Goal: Check status: Check status

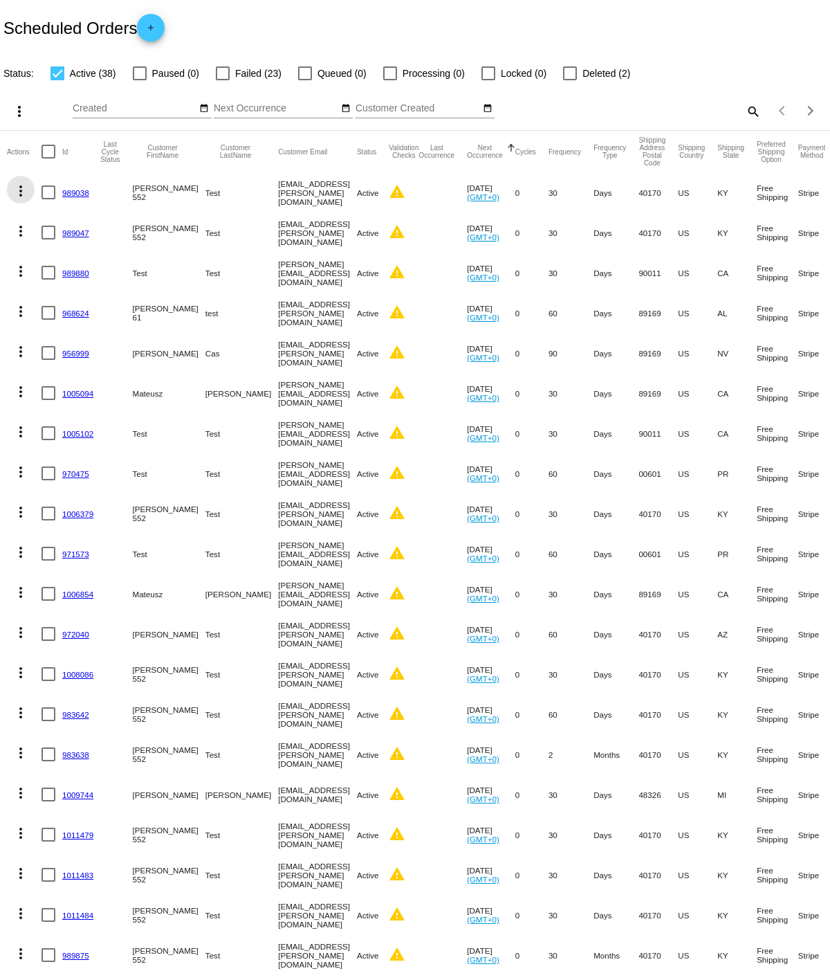
click at [21, 183] on mat-icon "more_vert" at bounding box center [20, 191] width 17 height 17
click at [46, 112] on div at bounding box center [415, 490] width 830 height 980
click at [158, 26] on mat-icon "add" at bounding box center [151, 31] width 17 height 17
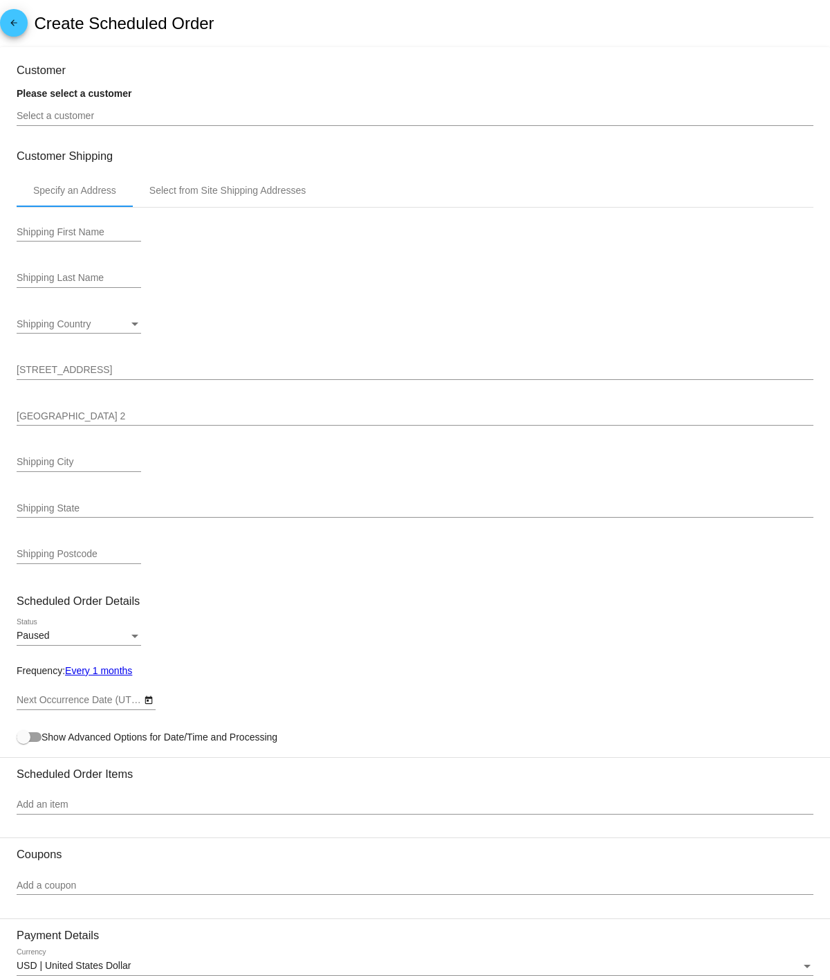
click at [13, 19] on mat-icon "arrow_back" at bounding box center [14, 26] width 17 height 17
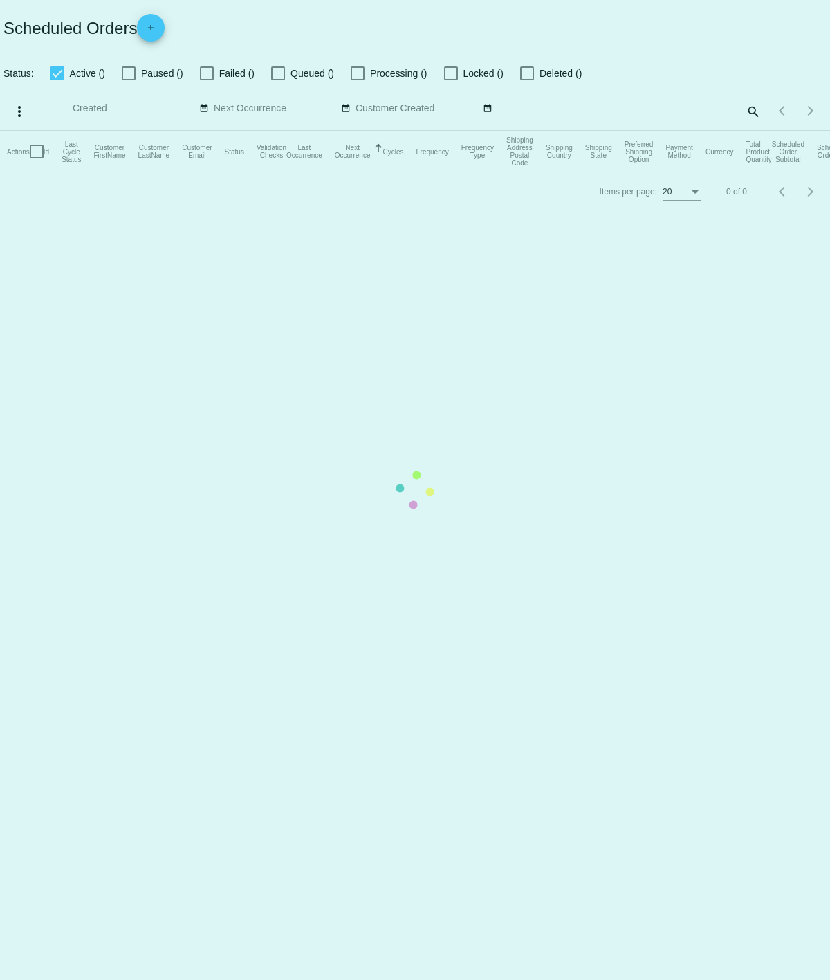
click at [345, 131] on mat-table "Actions Id Last Cycle Status Customer FirstName Customer LastName Customer Emai…" at bounding box center [415, 152] width 830 height 42
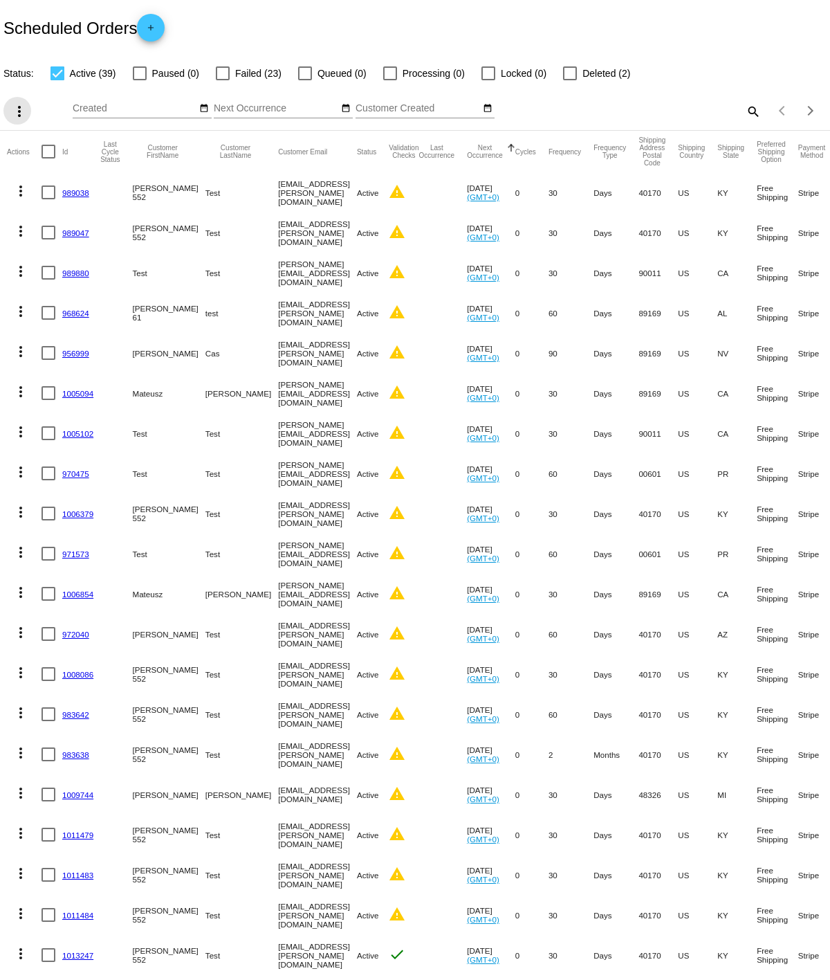
click at [15, 110] on mat-icon "more_vert" at bounding box center [19, 111] width 17 height 17
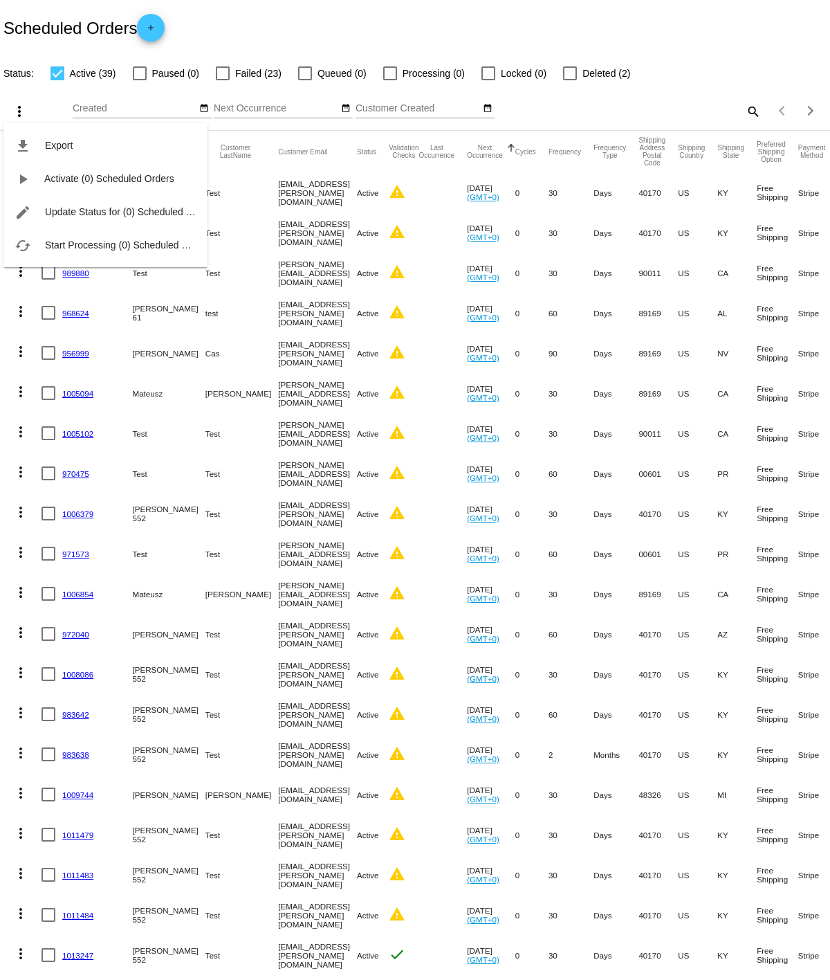
click at [21, 104] on div "file_download Export play_arrow Activate (0) Scheduled Orders edit Update Statu…" at bounding box center [105, 182] width 204 height 170
click at [17, 100] on div "file_download Export play_arrow Activate (0) Scheduled Orders edit Update Statu…" at bounding box center [105, 182] width 204 height 170
click at [54, 87] on div at bounding box center [415, 490] width 830 height 980
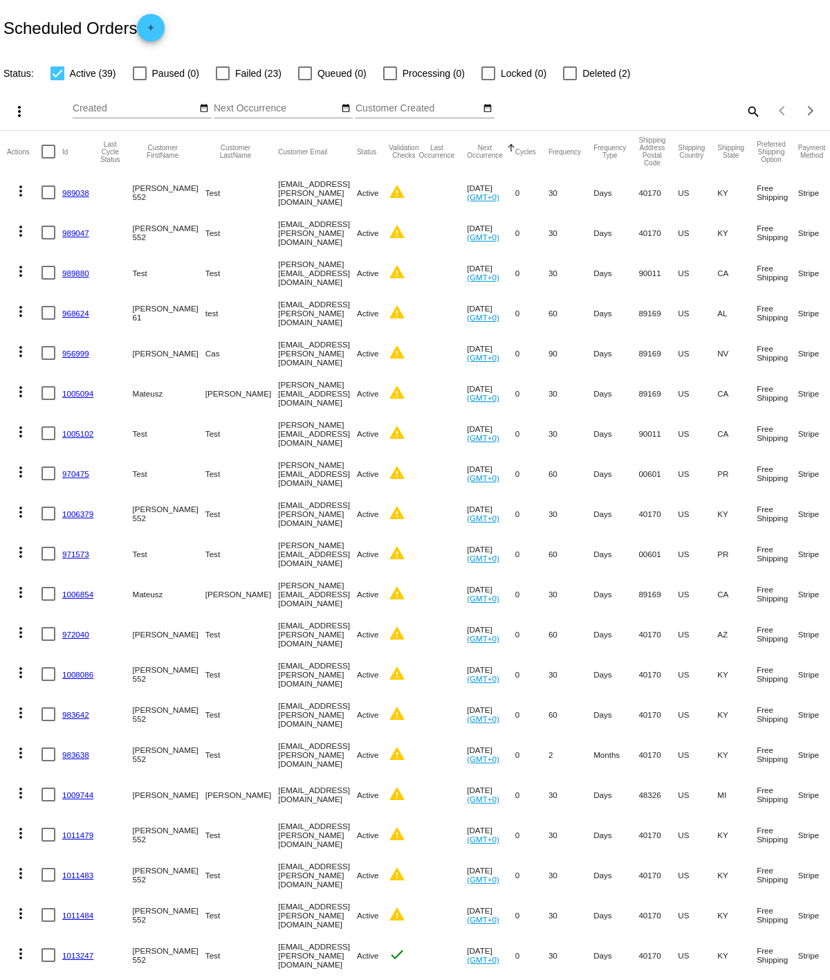
click at [13, 197] on mat-icon "more_vert" at bounding box center [20, 191] width 17 height 17
click at [102, 257] on span "View Cycles History" at bounding box center [90, 256] width 85 height 11
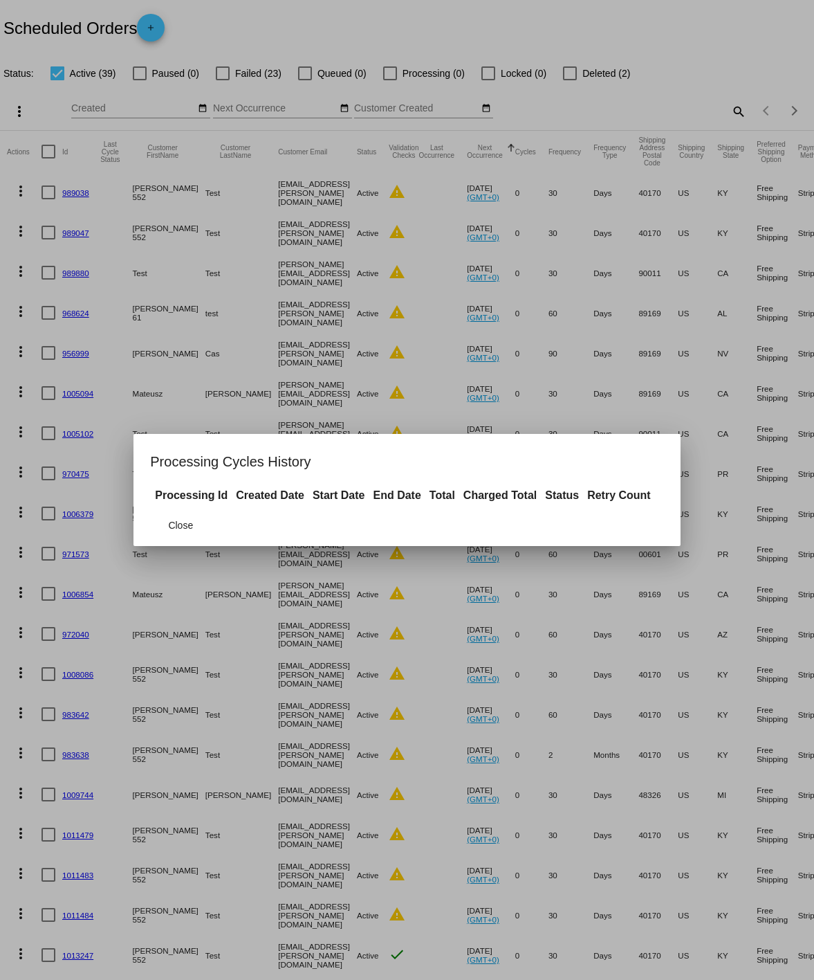
click at [333, 282] on div at bounding box center [407, 490] width 814 height 980
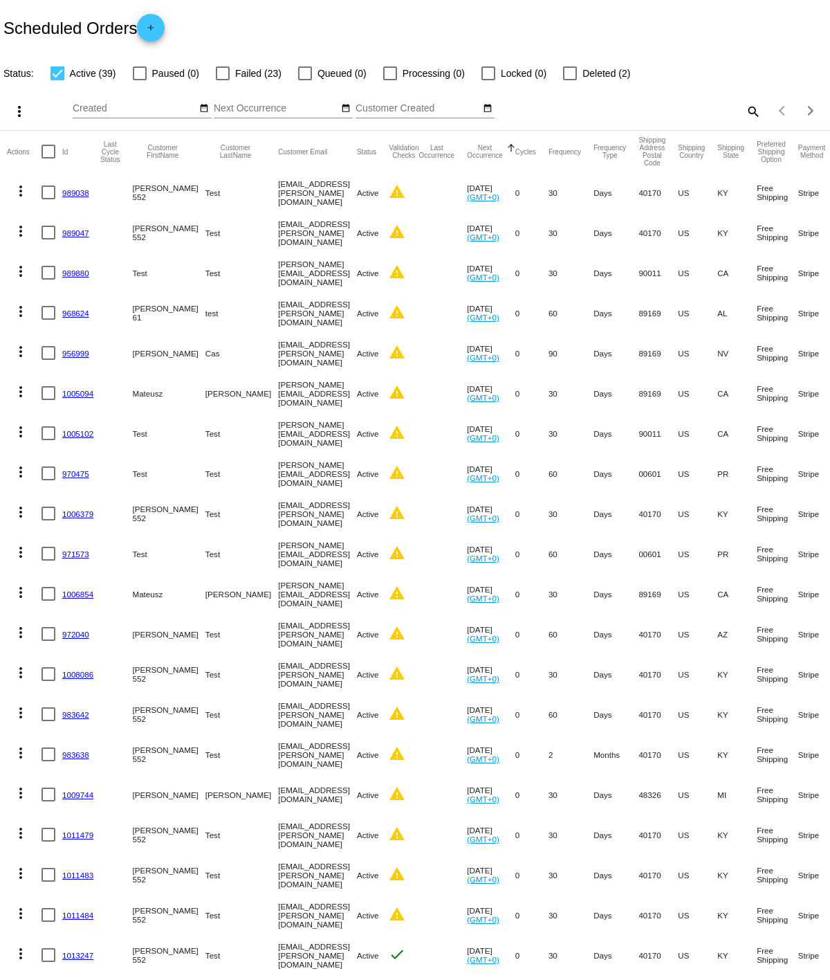
drag, startPoint x: 246, startPoint y: 183, endPoint x: 251, endPoint y: 212, distance: 29.6
click at [224, 212] on mat-table "Actions Id Last Cycle Status Customer FirstName Customer LastName Customer Emai…" at bounding box center [415, 553] width 830 height 844
click at [286, 212] on mat-cell "[EMAIL_ADDRESS][PERSON_NAME][DOMAIN_NAME]" at bounding box center [317, 232] width 79 height 40
click at [405, 194] on mat-icon "warning" at bounding box center [397, 191] width 17 height 17
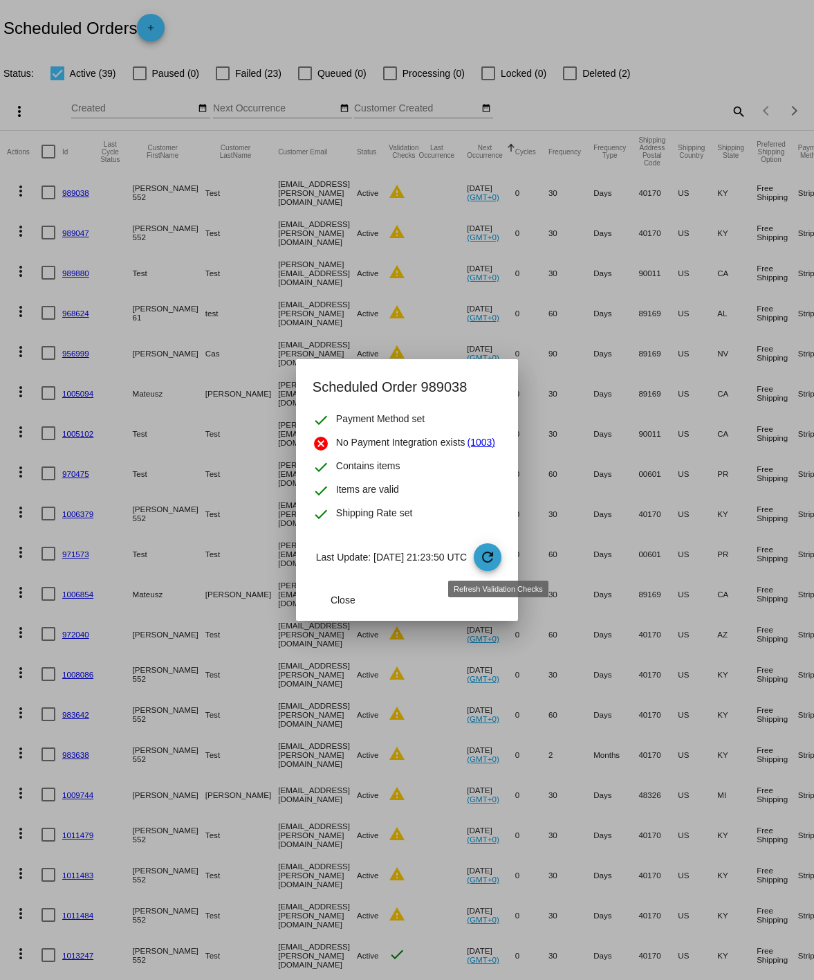
click at [493, 552] on mat-icon "refresh" at bounding box center [488, 557] width 17 height 17
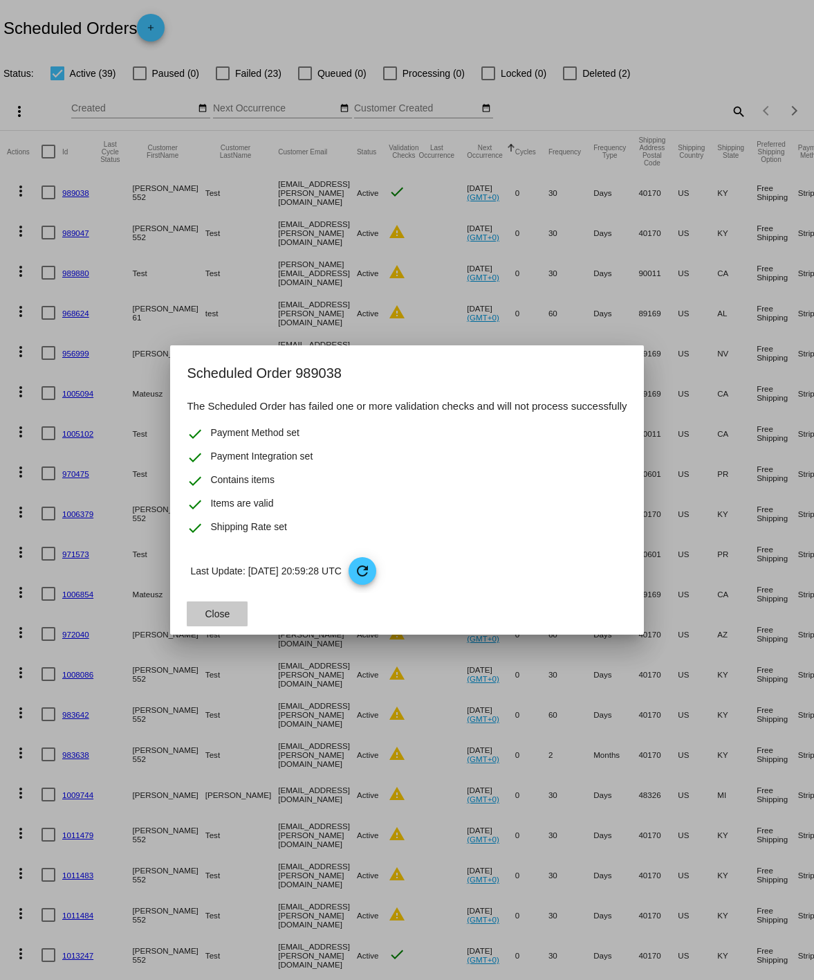
click at [212, 619] on button "Close" at bounding box center [217, 613] width 61 height 25
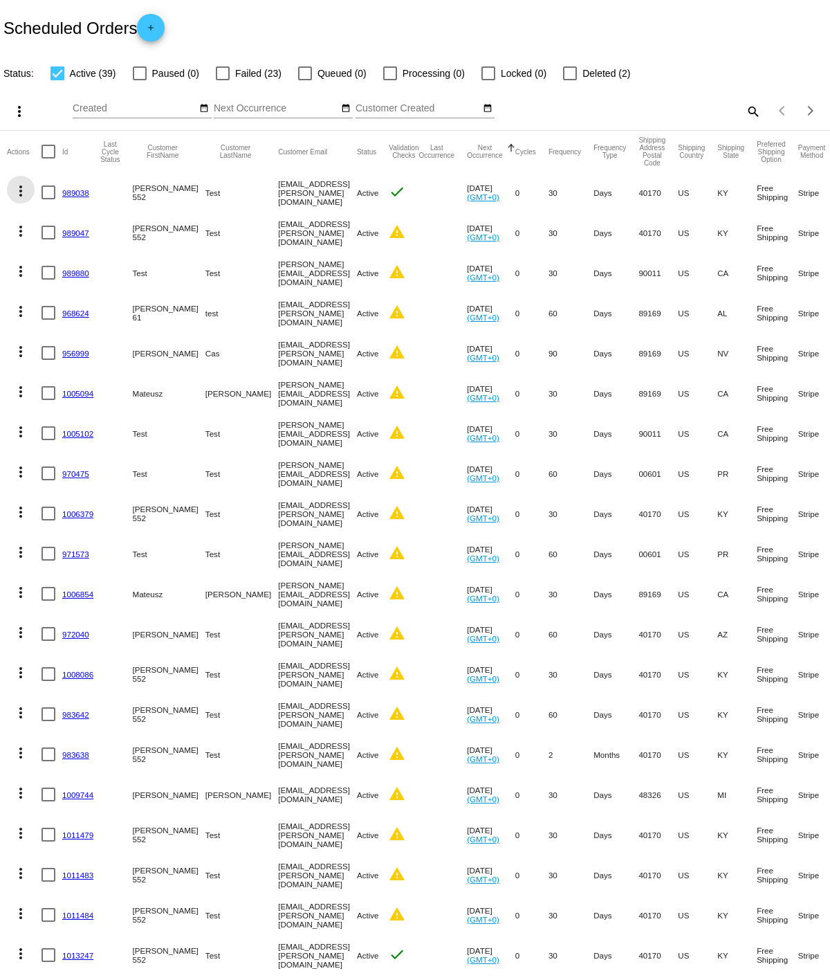
click at [25, 189] on mat-icon "more_vert" at bounding box center [20, 191] width 17 height 17
click at [465, 173] on div at bounding box center [415, 490] width 830 height 980
drag, startPoint x: 80, startPoint y: 27, endPoint x: 100, endPoint y: 25, distance: 20.9
click at [82, 27] on h2 "Scheduled Orders add" at bounding box center [83, 28] width 161 height 28
click at [102, 24] on h2 "Scheduled Orders add" at bounding box center [83, 28] width 161 height 28
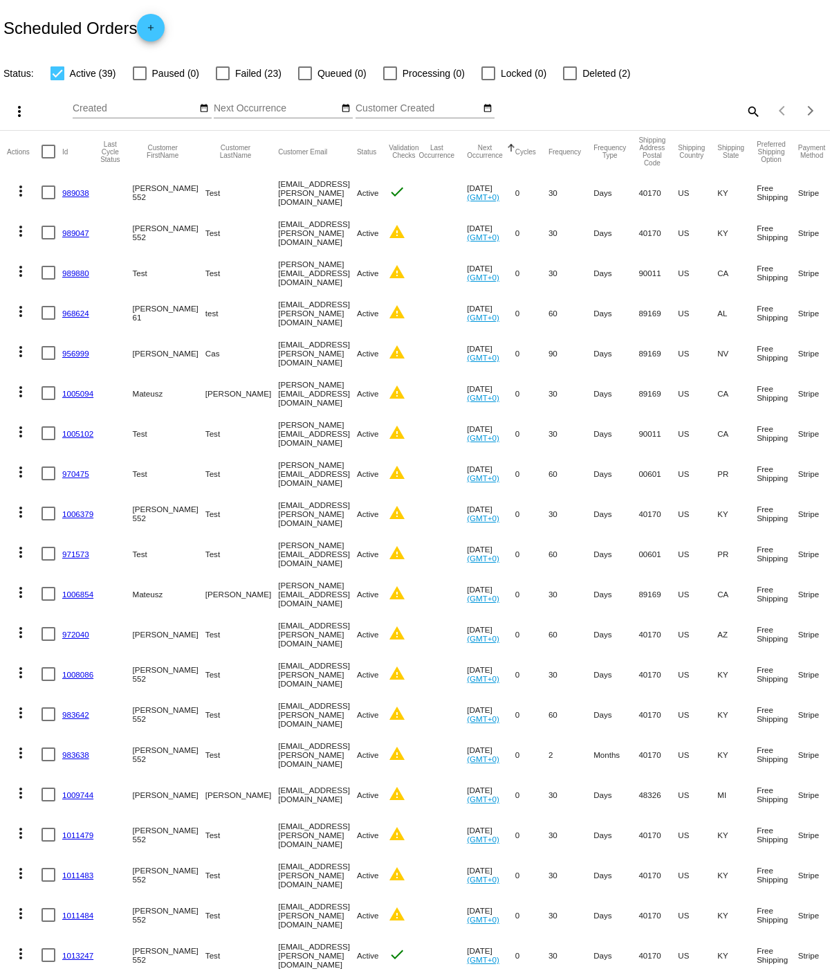
click at [320, 15] on div "Scheduled Orders add" at bounding box center [415, 27] width 830 height 55
click at [287, 15] on div "Scheduled Orders add" at bounding box center [415, 27] width 830 height 55
drag, startPoint x: 12, startPoint y: 63, endPoint x: 33, endPoint y: 69, distance: 21.7
click at [33, 69] on div "Status: Active (39) Paused (0) Failed (23) Queued (0) Processing (0) Locked (0)…" at bounding box center [415, 68] width 830 height 26
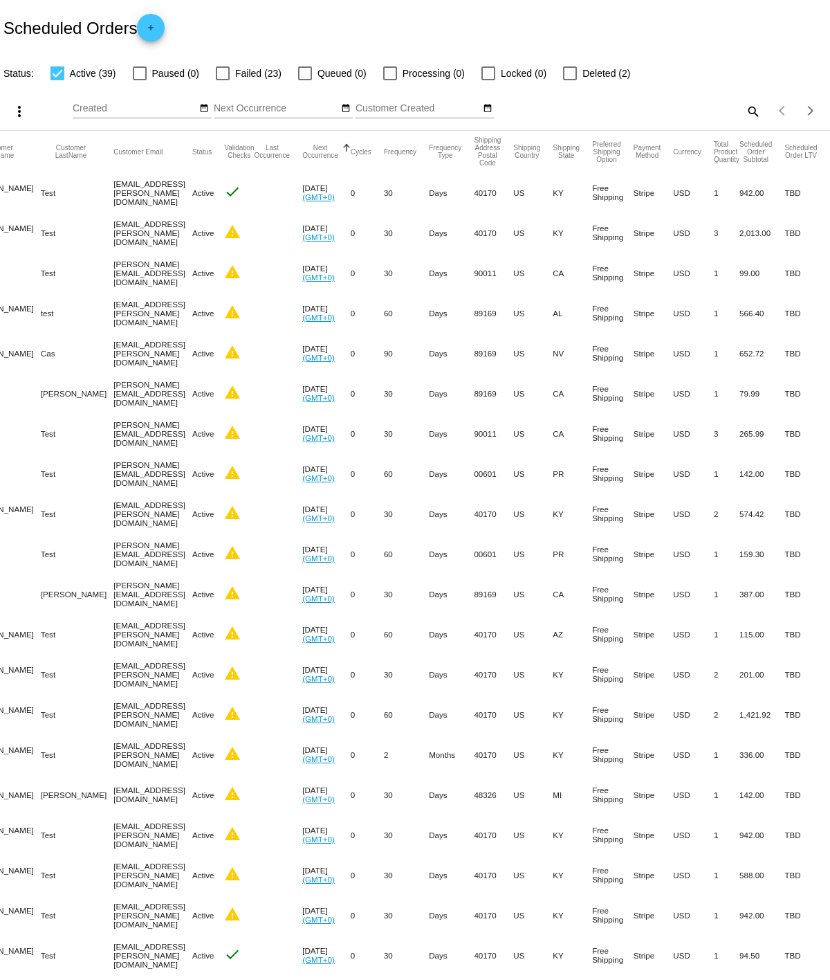
drag, startPoint x: 663, startPoint y: 73, endPoint x: 459, endPoint y: 52, distance: 205.2
click at [469, 69] on div "Status: Active (39) Paused (0) Failed (23) Queued (0) Processing (0) Locked (0)…" at bounding box center [415, 68] width 830 height 26
click at [446, 19] on div "Scheduled Orders add" at bounding box center [415, 27] width 830 height 55
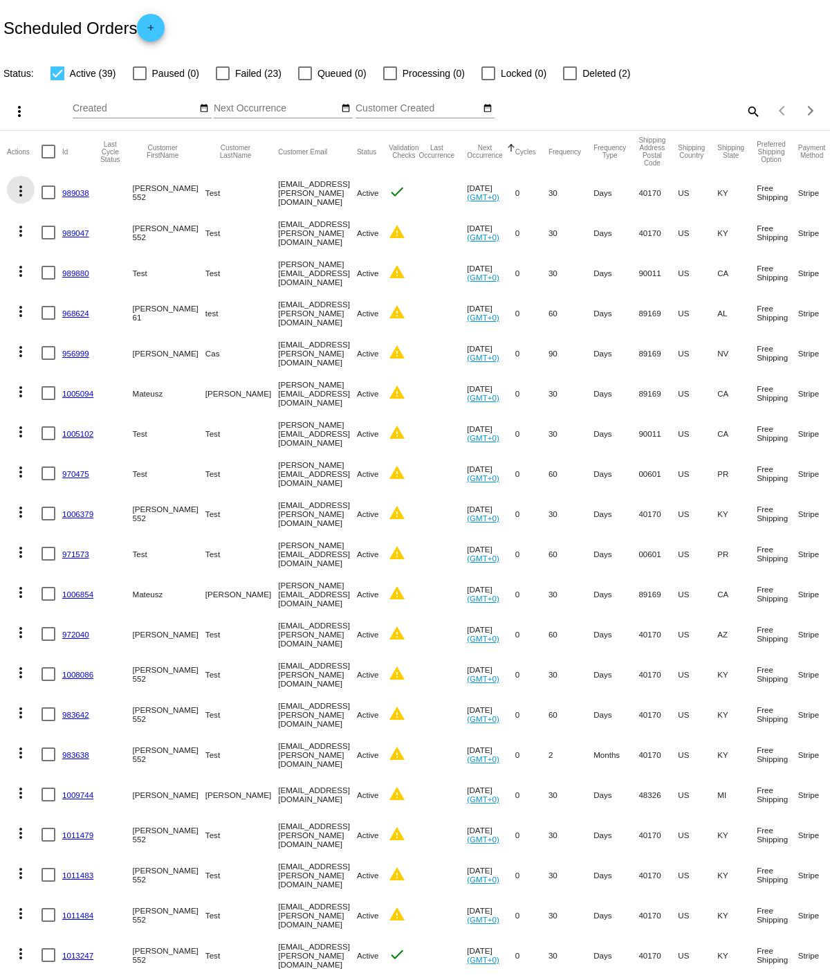
click at [17, 185] on mat-icon "more_vert" at bounding box center [20, 191] width 17 height 17
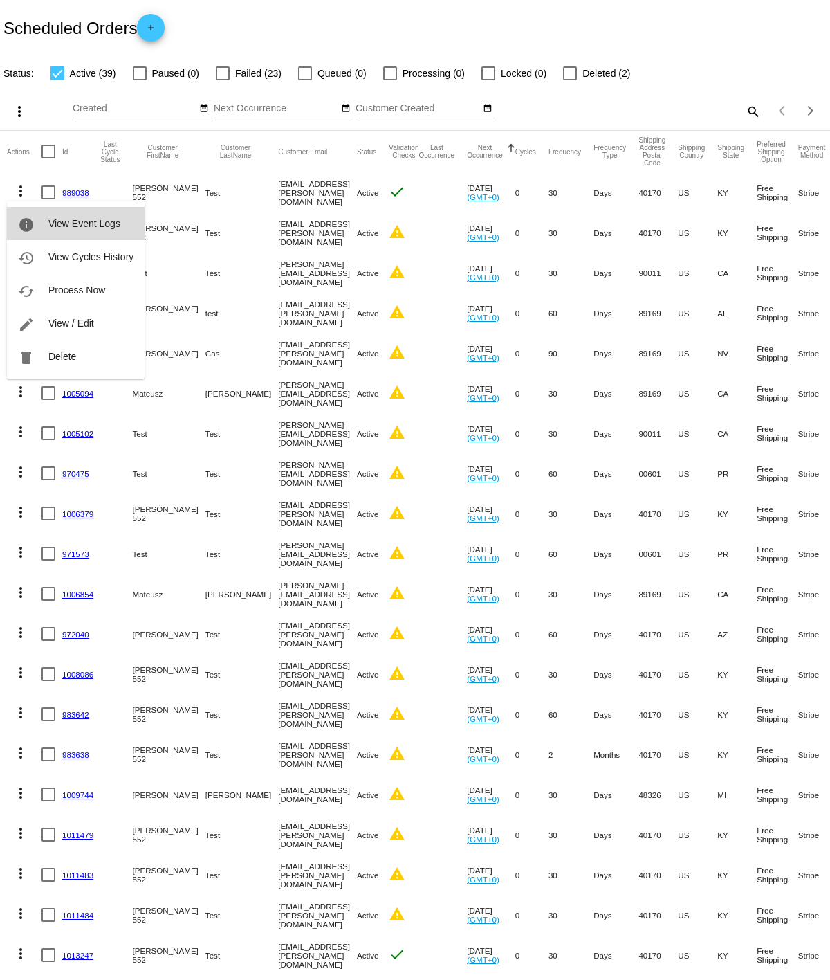
click at [106, 227] on span "View Event Logs" at bounding box center [84, 223] width 72 height 11
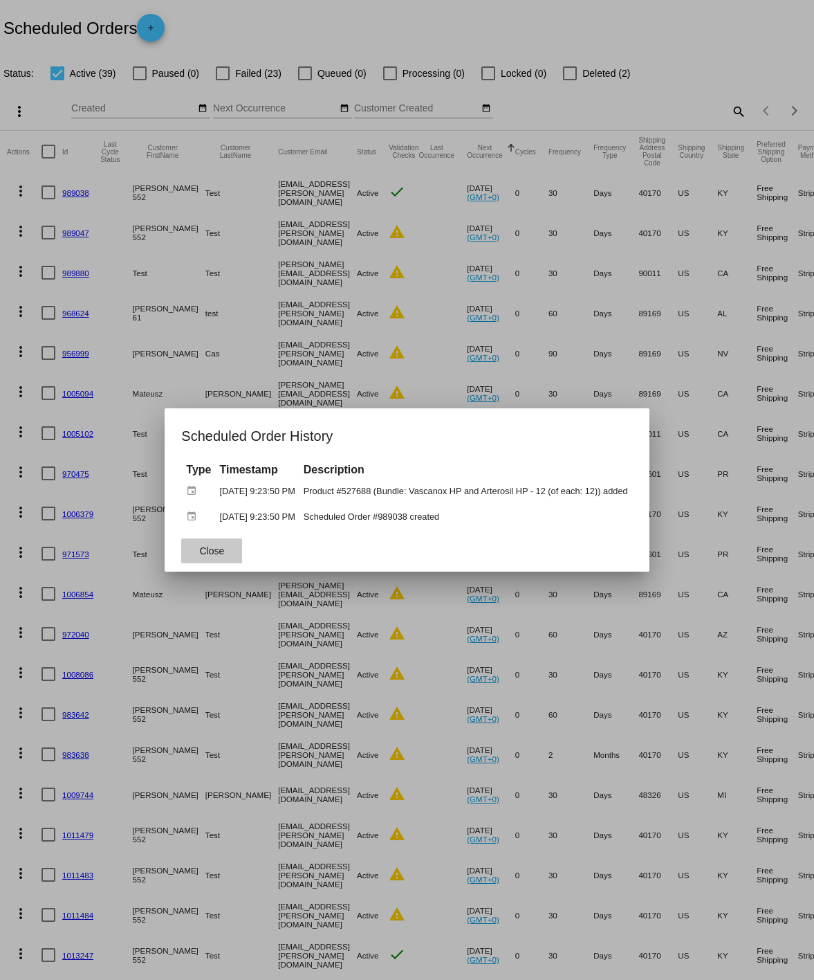
click at [217, 551] on button "Close" at bounding box center [211, 550] width 61 height 25
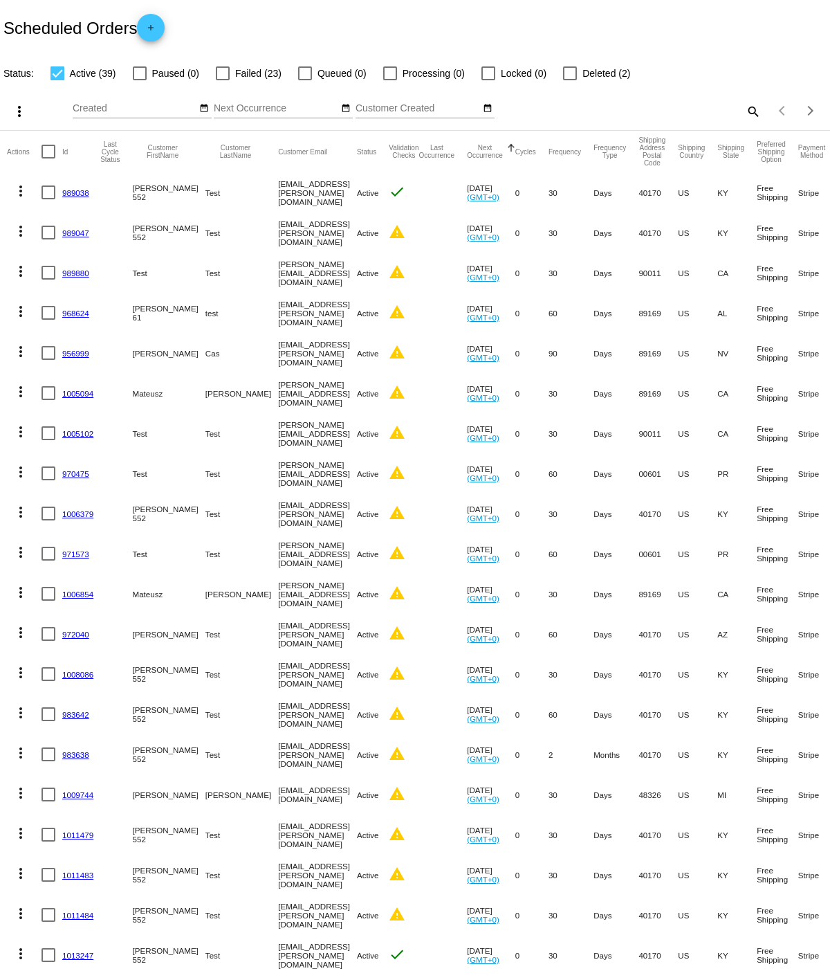
click at [724, 104] on mat-icon "search" at bounding box center [753, 110] width 17 height 21
click at [563, 8] on div "Scheduled Orders add" at bounding box center [415, 27] width 830 height 55
click at [416, 6] on div "Scheduled Orders add" at bounding box center [415, 27] width 830 height 55
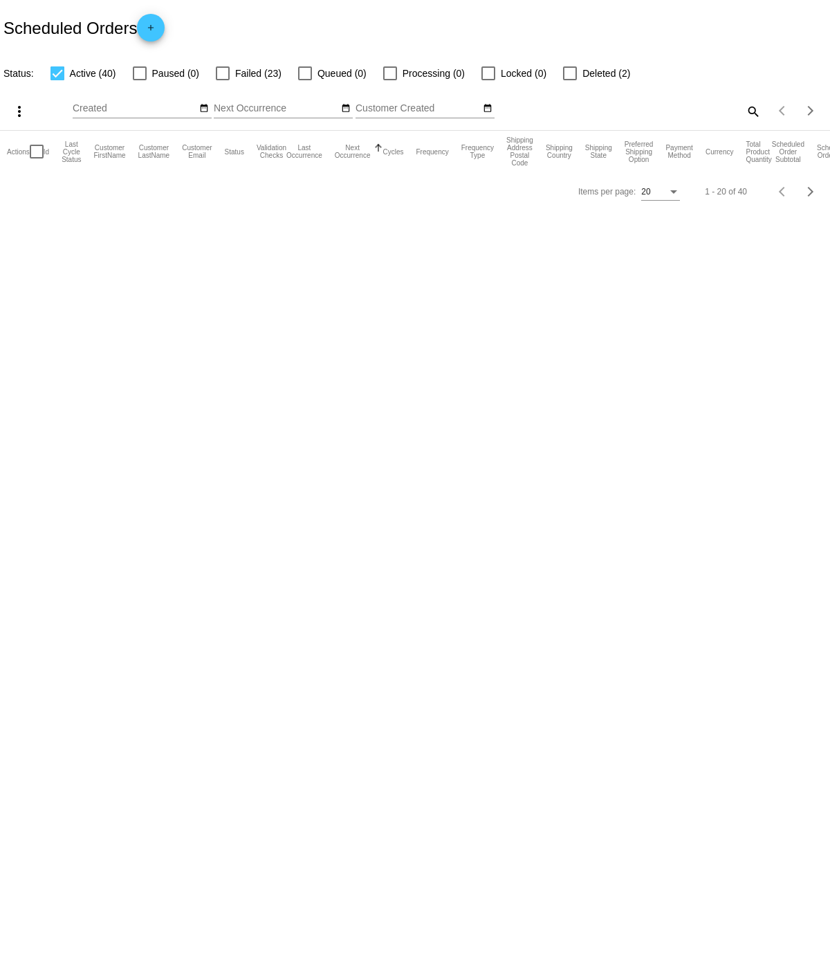
click at [215, 276] on body "Scheduled Orders add Status: Active (40) Paused (0) Failed (23) Queued (0) Proc…" at bounding box center [415, 490] width 830 height 980
click at [56, 69] on div at bounding box center [58, 73] width 14 height 14
click at [57, 80] on input "Active (40)" at bounding box center [57, 80] width 1 height 1
checkbox input "false"
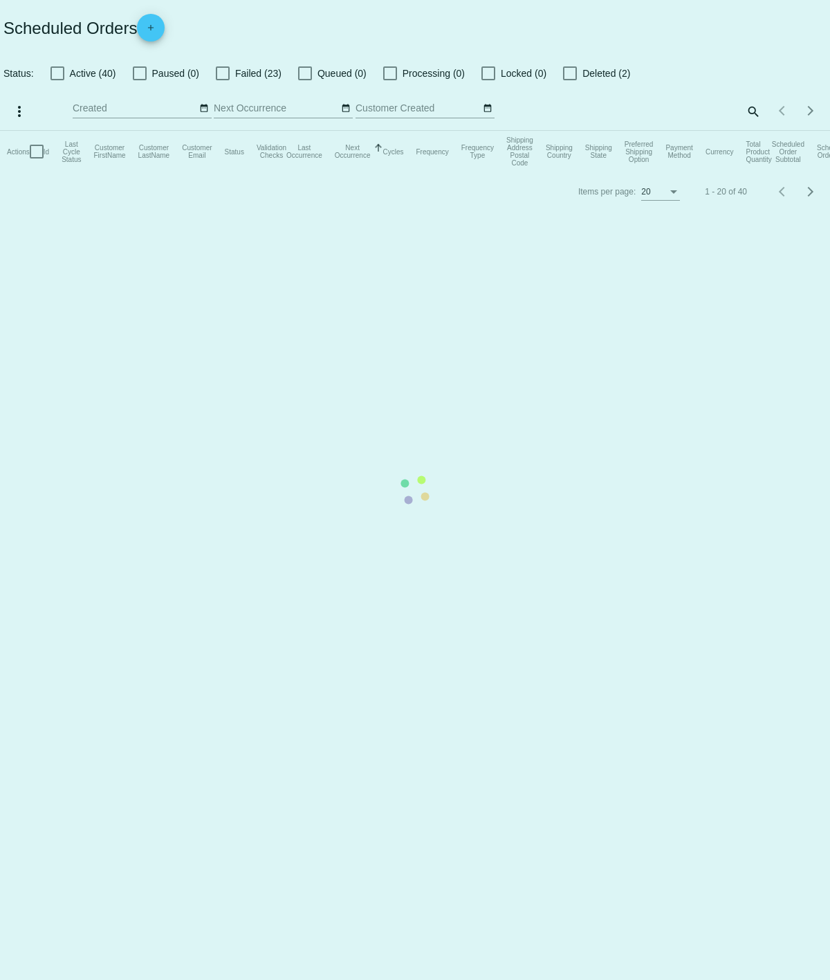
click at [438, 172] on mat-table "Actions Id Last Cycle Status Customer FirstName Customer LastName Customer Emai…" at bounding box center [415, 152] width 830 height 42
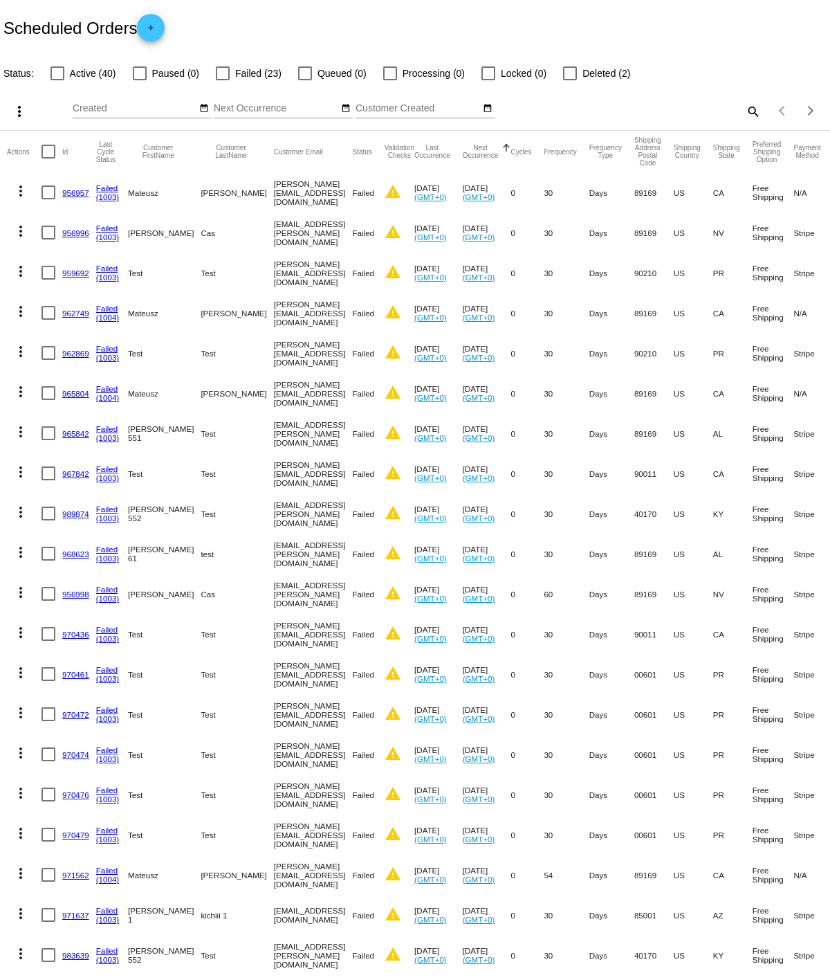
click at [81, 103] on input "Created" at bounding box center [135, 108] width 125 height 11
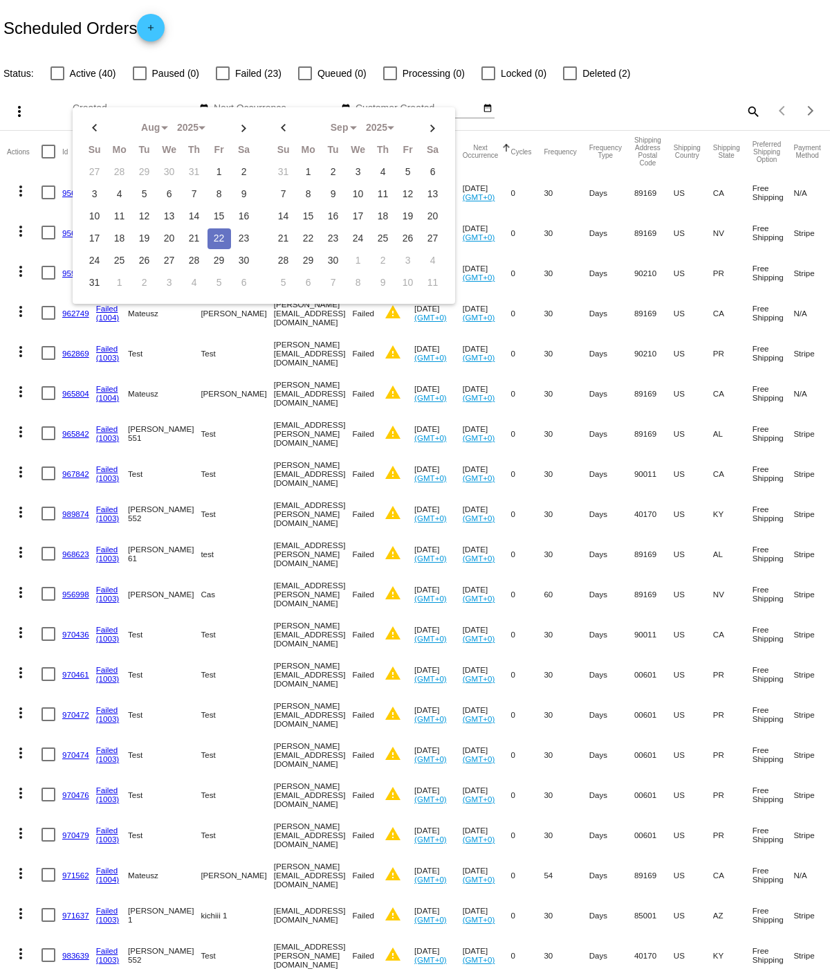
click at [217, 239] on td "22" at bounding box center [220, 238] width 24 height 21
click at [602, 102] on div "search" at bounding box center [658, 110] width 207 height 21
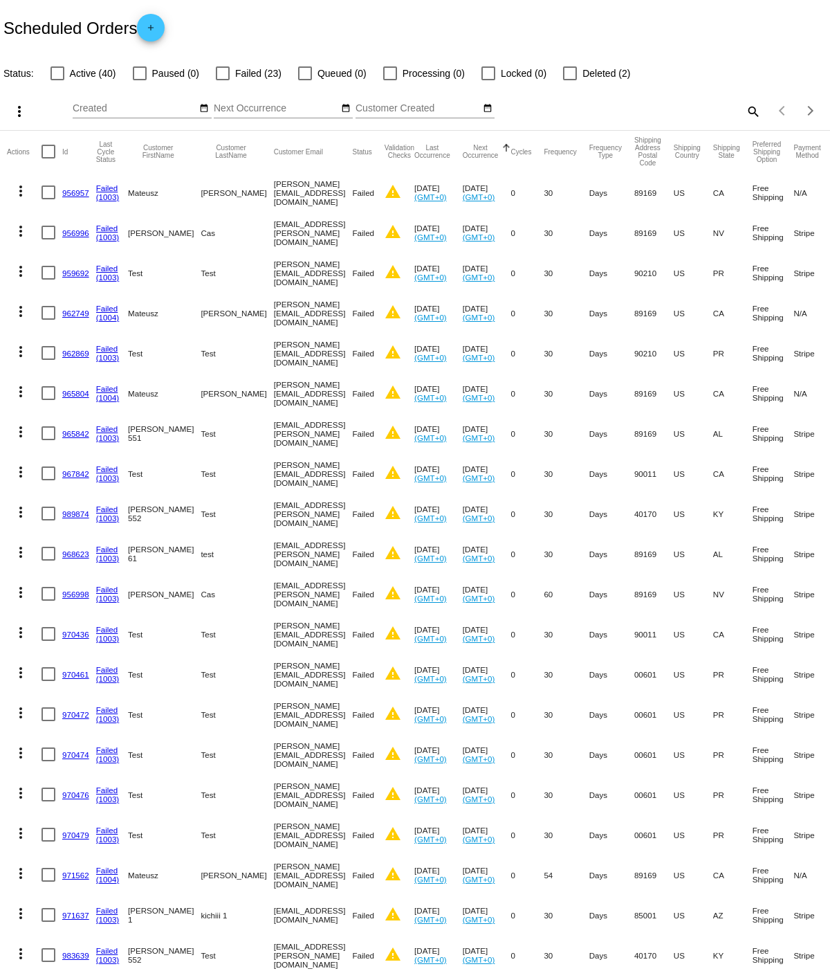
click at [1, 62] on div "Status: Active (40) Paused (0) Failed (23) Queued (0) Processing (0) Locked (0)…" at bounding box center [415, 68] width 830 height 26
drag, startPoint x: 711, startPoint y: 393, endPoint x: 750, endPoint y: 135, distance: 261.1
drag, startPoint x: 604, startPoint y: 199, endPoint x: 967, endPoint y: 480, distance: 459.2
click at [577, 517] on mat-cell "30" at bounding box center [566, 513] width 45 height 40
click at [745, 104] on mat-icon "search" at bounding box center [753, 110] width 17 height 21
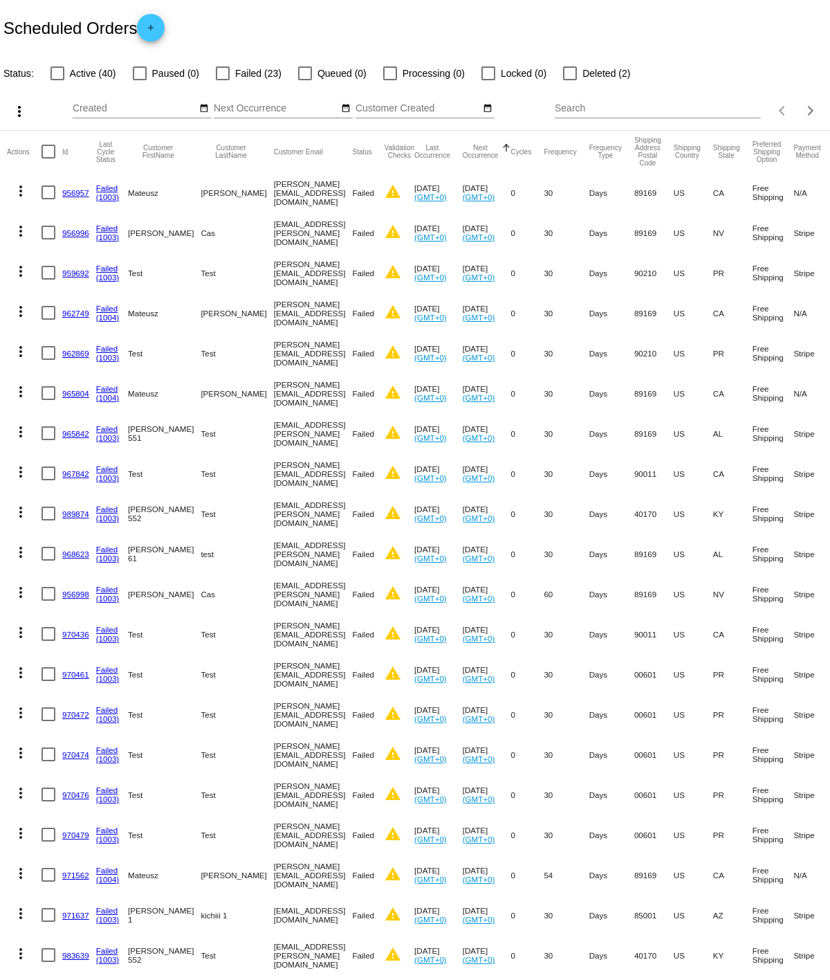
click at [650, 106] on input "Search" at bounding box center [658, 108] width 207 height 11
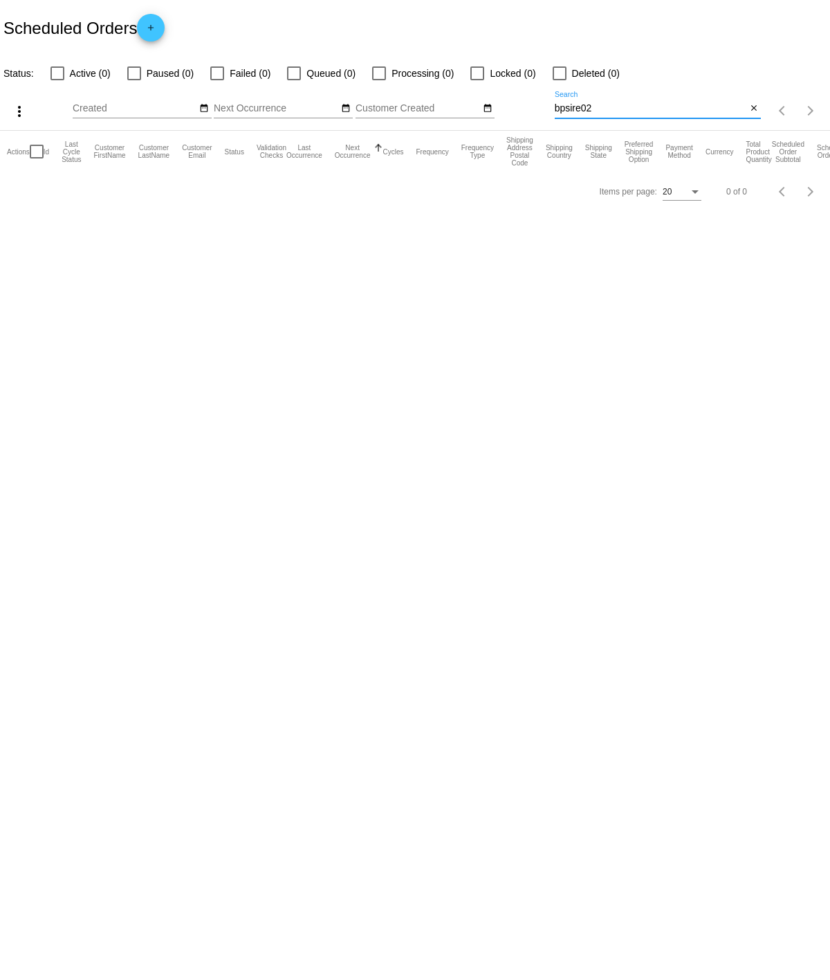
click at [578, 106] on input "bpsire02" at bounding box center [651, 108] width 192 height 11
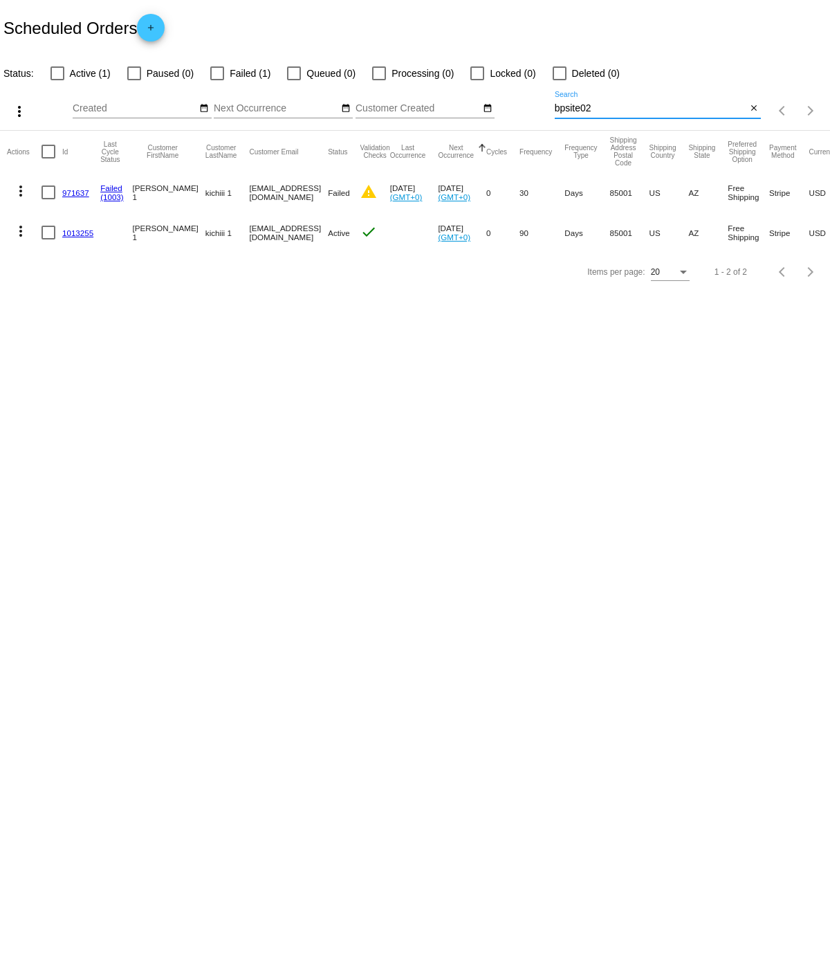
type input "bpsite02"
click at [432, 417] on body "Scheduled Orders add Status: Active (1) Paused (0) Failed (1) Queued (0) Proces…" at bounding box center [415, 490] width 830 height 980
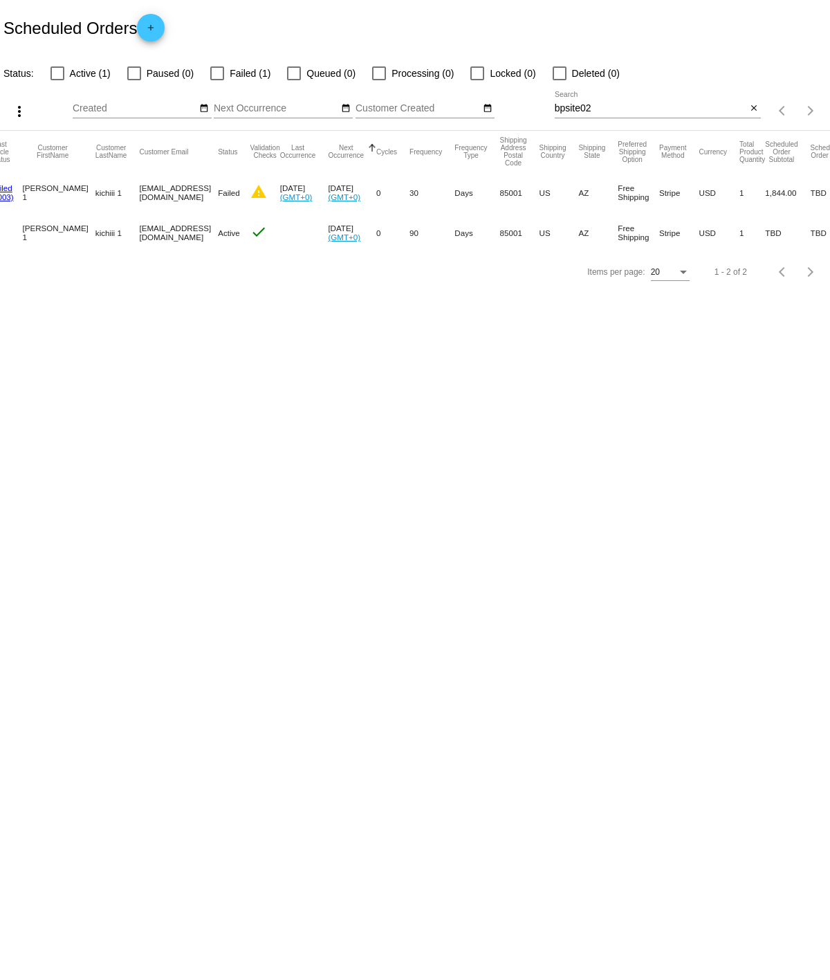
drag, startPoint x: 193, startPoint y: 563, endPoint x: 195, endPoint y: 550, distance: 12.6
click at [193, 563] on body "Scheduled Orders add Status: Active (1) Paused (0) Failed (1) Queued (0) Proces…" at bounding box center [415, 490] width 830 height 980
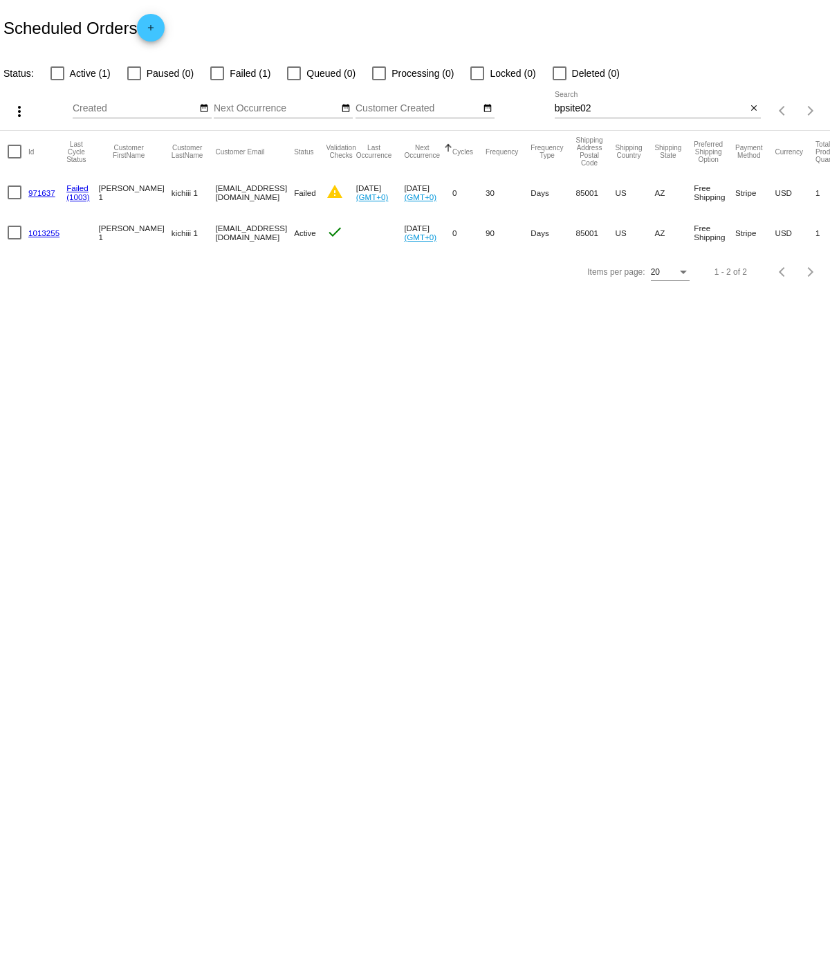
scroll to position [0, 0]
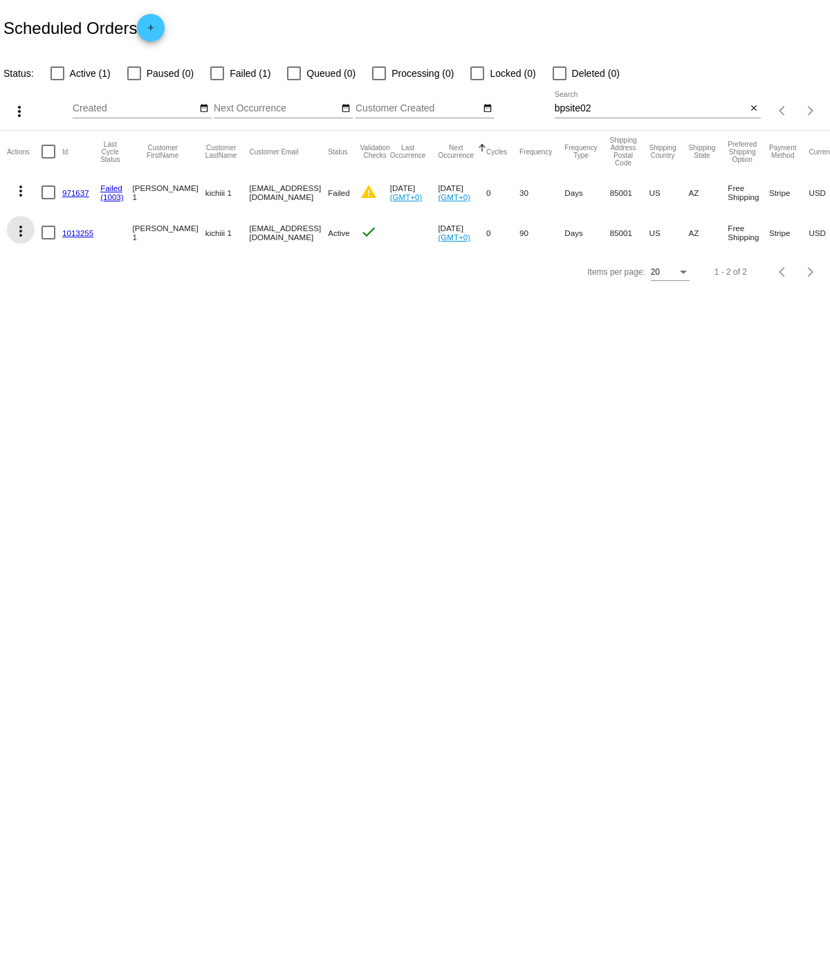
click at [25, 228] on mat-icon "more_vert" at bounding box center [20, 231] width 17 height 17
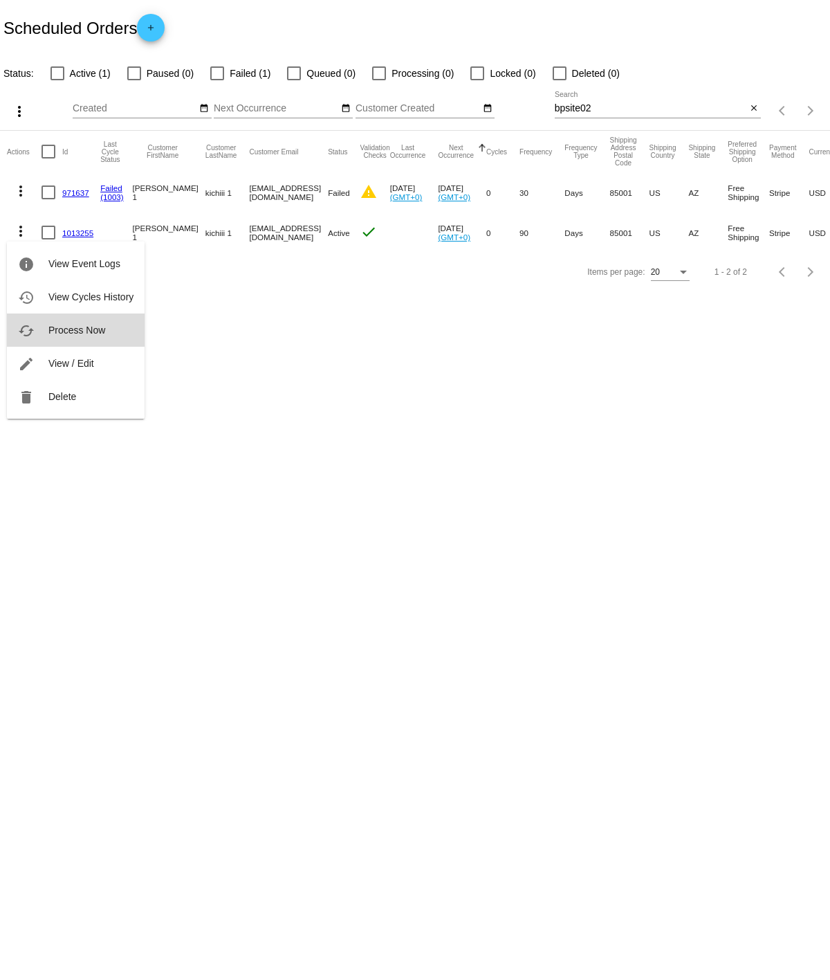
click at [79, 327] on span "Process Now" at bounding box center [76, 330] width 57 height 11
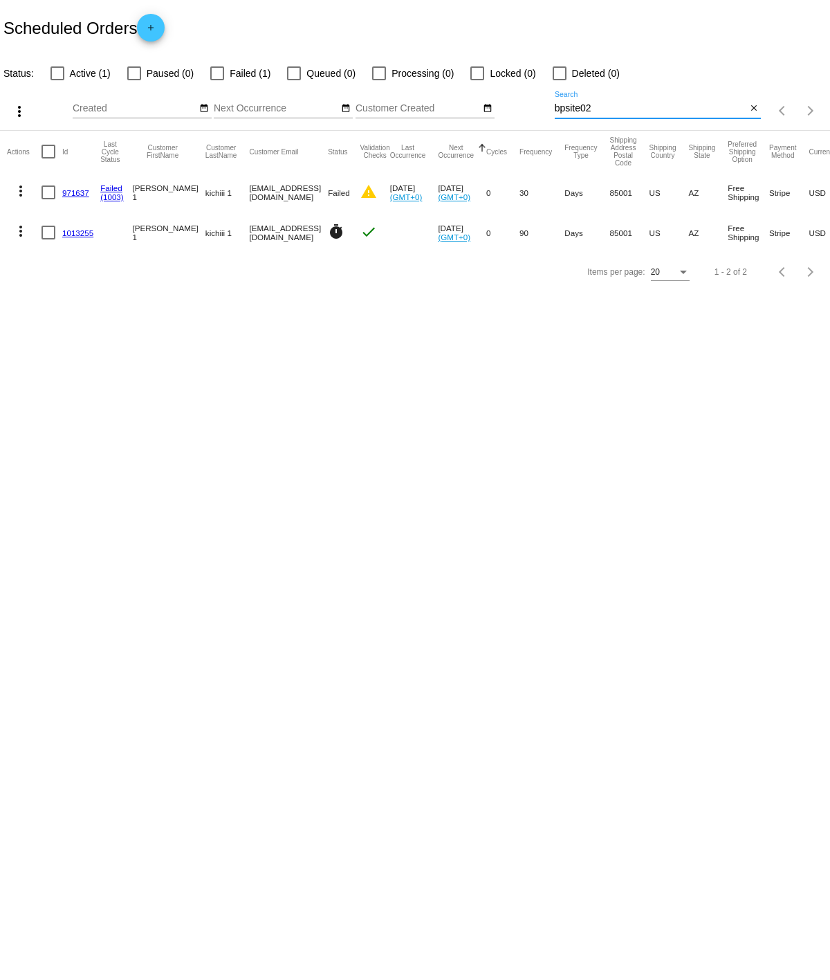
click at [611, 104] on input "bpsite02" at bounding box center [651, 108] width 192 height 11
click at [390, 392] on body "Scheduled Orders add Status: Active (1) Paused (0) Failed (1) Queued (0) Proces…" at bounding box center [415, 490] width 830 height 980
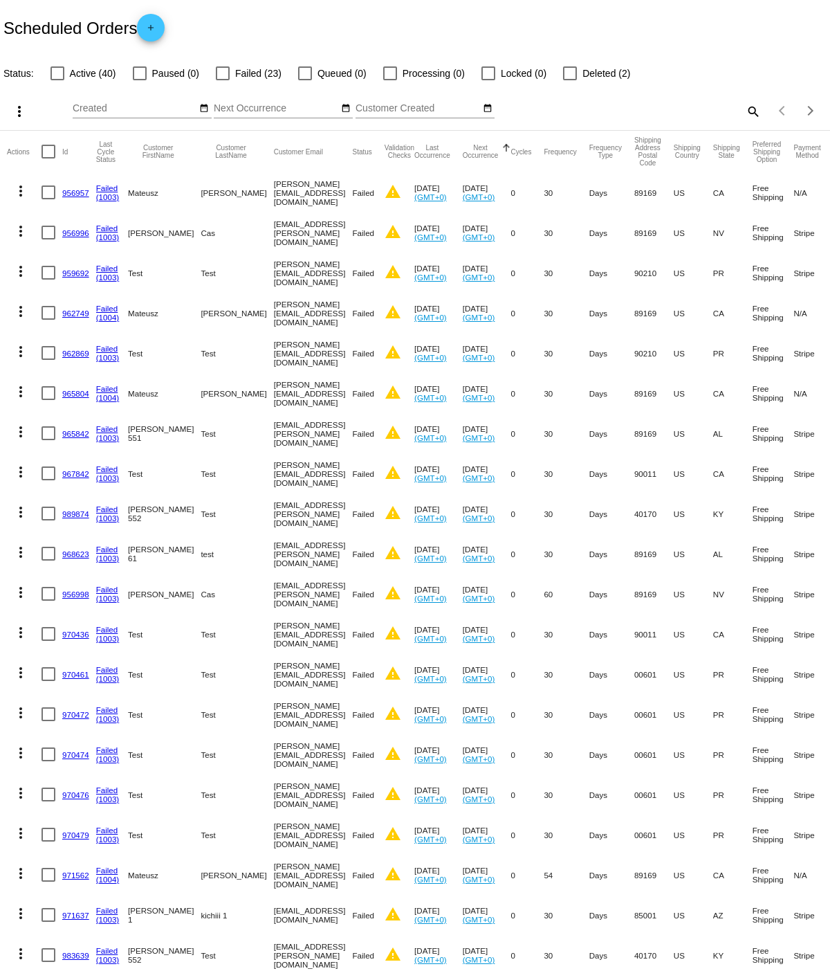
click at [745, 112] on mat-icon "search" at bounding box center [753, 110] width 17 height 21
click at [612, 104] on input "Search" at bounding box center [658, 108] width 207 height 11
paste input "bpsite02"
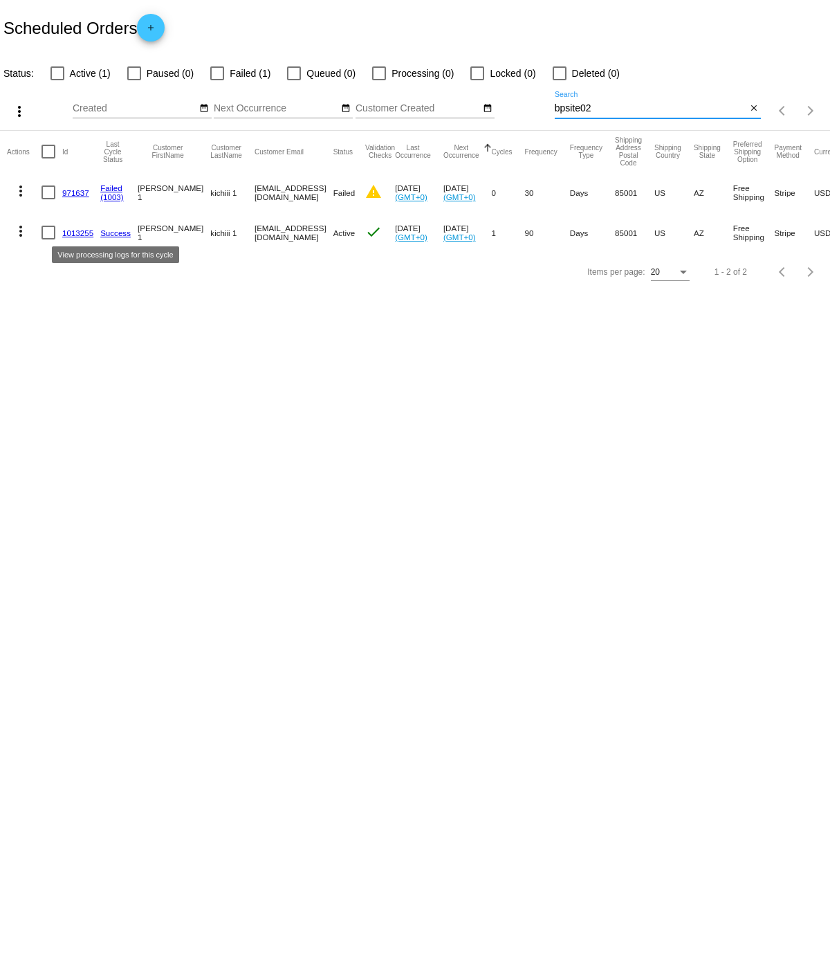
type input "bpsite02"
click at [113, 232] on link "Success" at bounding box center [115, 232] width 30 height 9
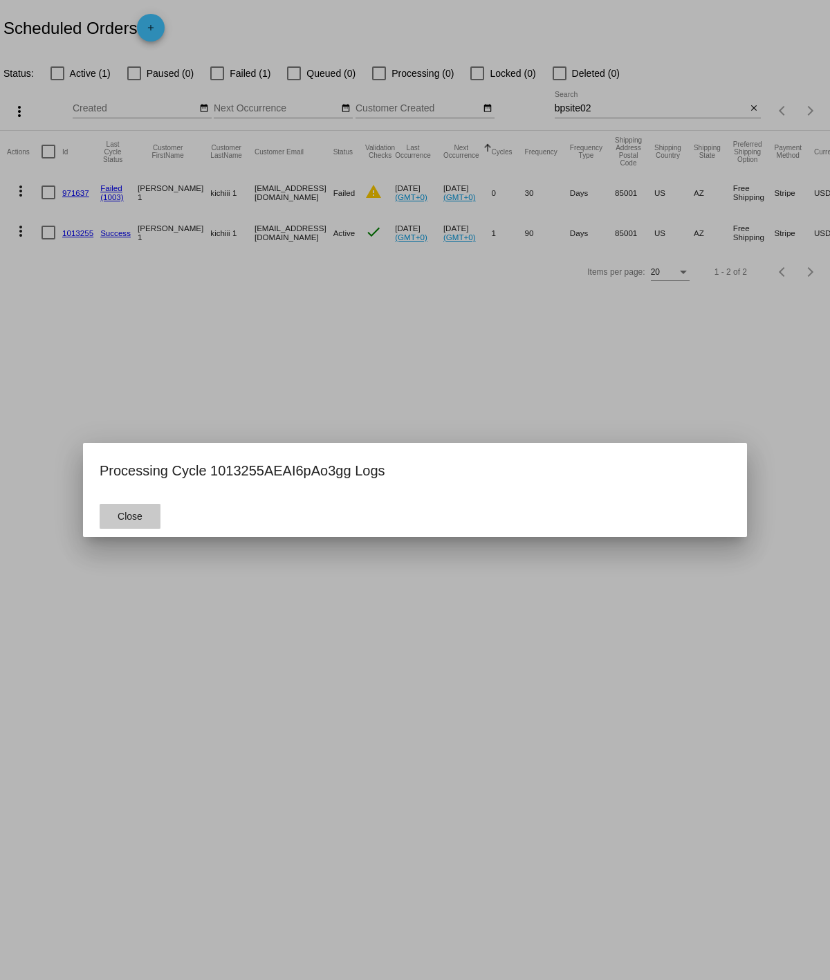
click at [149, 517] on button "Close" at bounding box center [130, 516] width 61 height 25
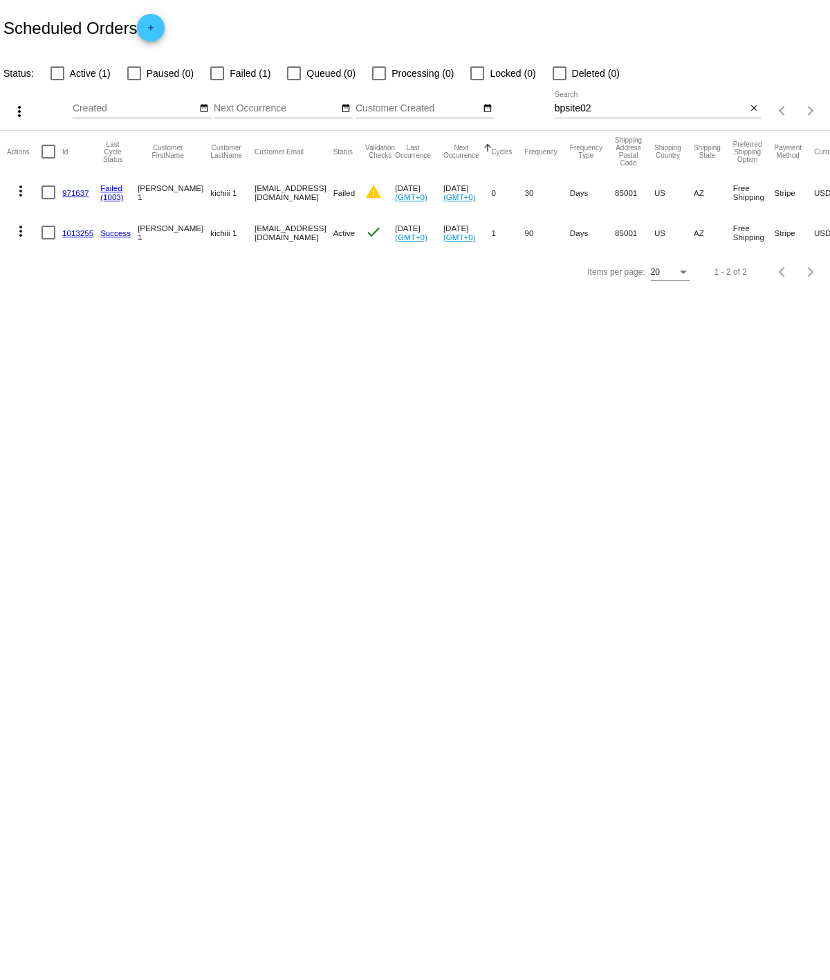
click at [17, 227] on mat-icon "more_vert" at bounding box center [20, 231] width 17 height 17
click at [54, 286] on button "history View Cycles History" at bounding box center [76, 296] width 138 height 33
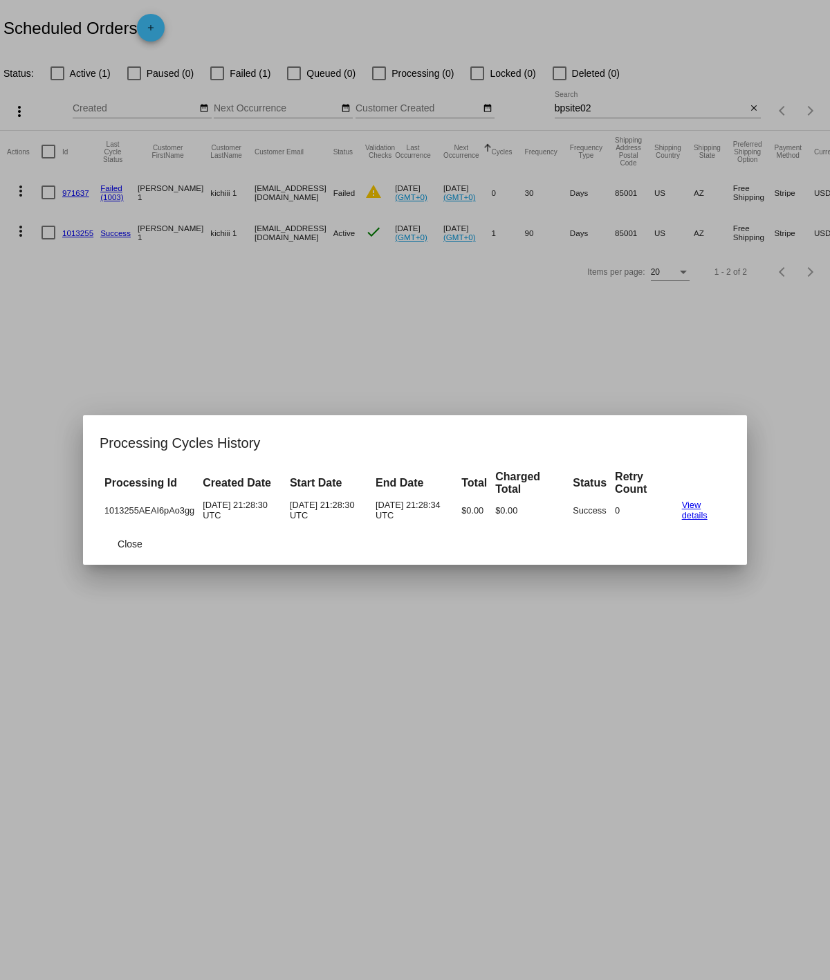
drag, startPoint x: 644, startPoint y: 503, endPoint x: 161, endPoint y: 496, distance: 483.7
click at [161, 496] on table "Processing Id Created Date Start Date End Date Total Charged Total Status Retry…" at bounding box center [415, 495] width 631 height 55
click at [273, 521] on td "08/22/2025 21:28:30 UTC" at bounding box center [242, 510] width 86 height 24
click at [704, 505] on link "View details" at bounding box center [695, 510] width 26 height 21
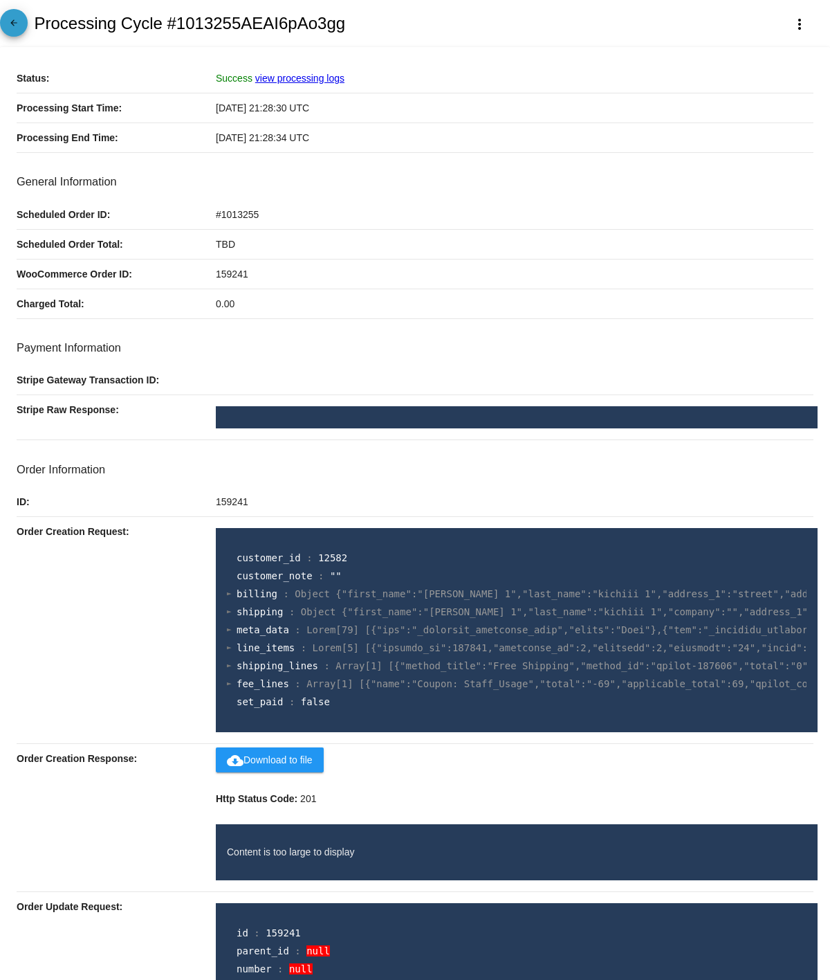
click at [7, 26] on mat-icon "arrow_back" at bounding box center [14, 26] width 17 height 17
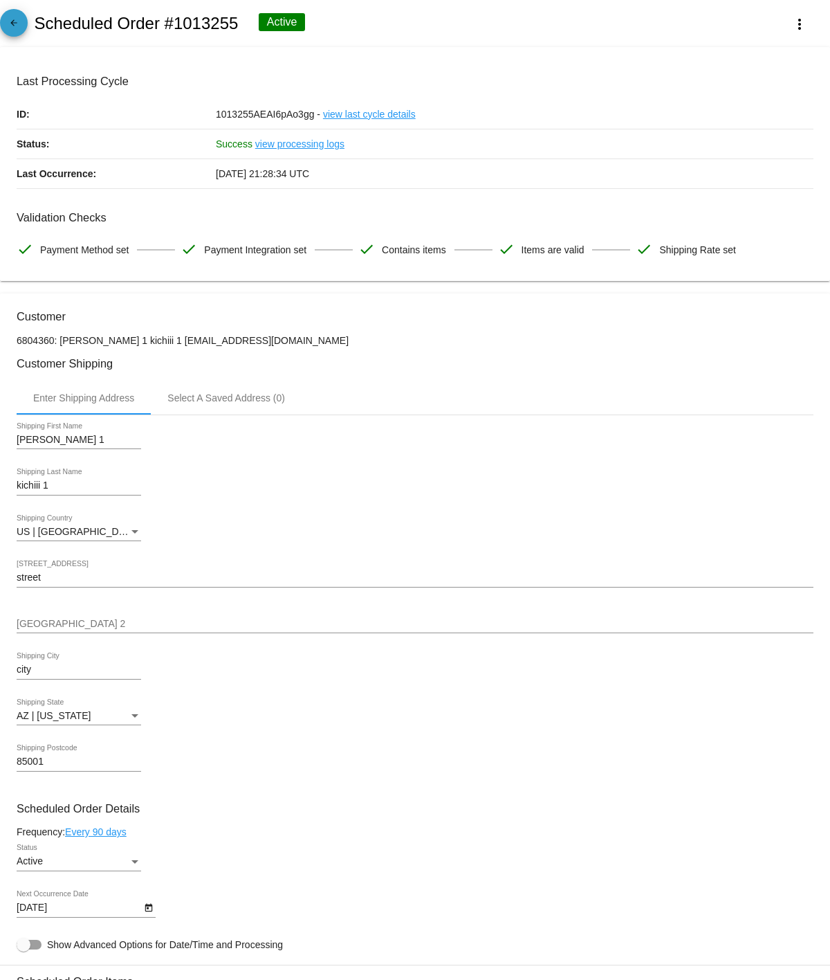
click at [9, 19] on mat-icon "arrow_back" at bounding box center [14, 26] width 17 height 17
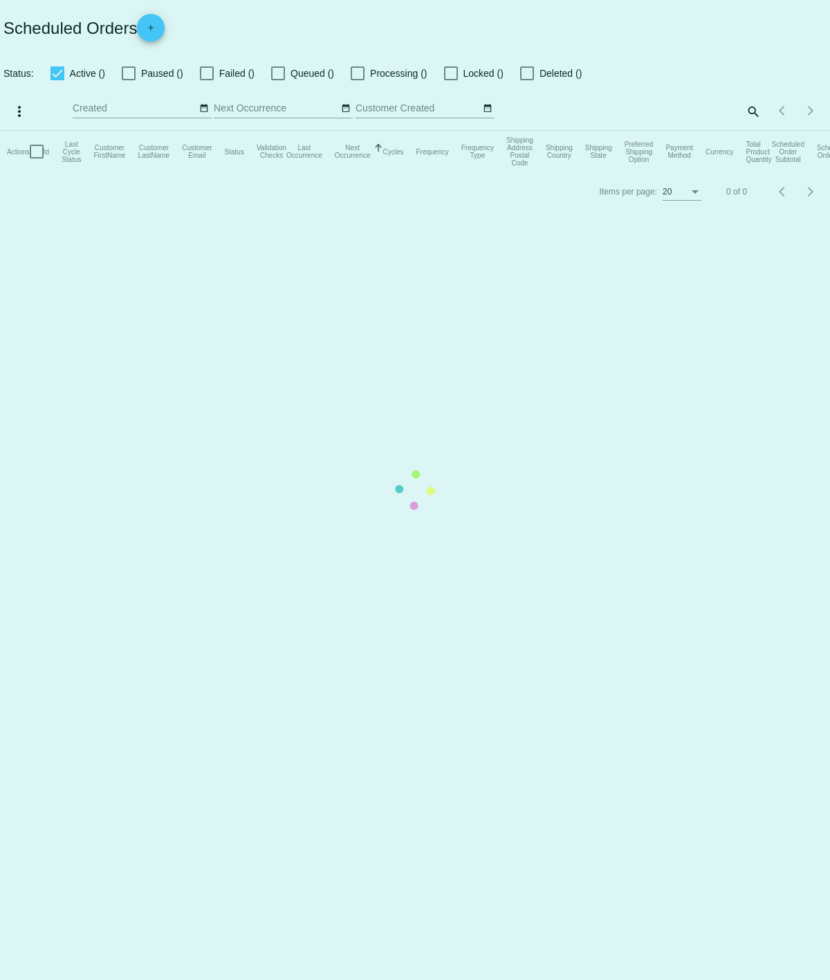
checkbox input "false"
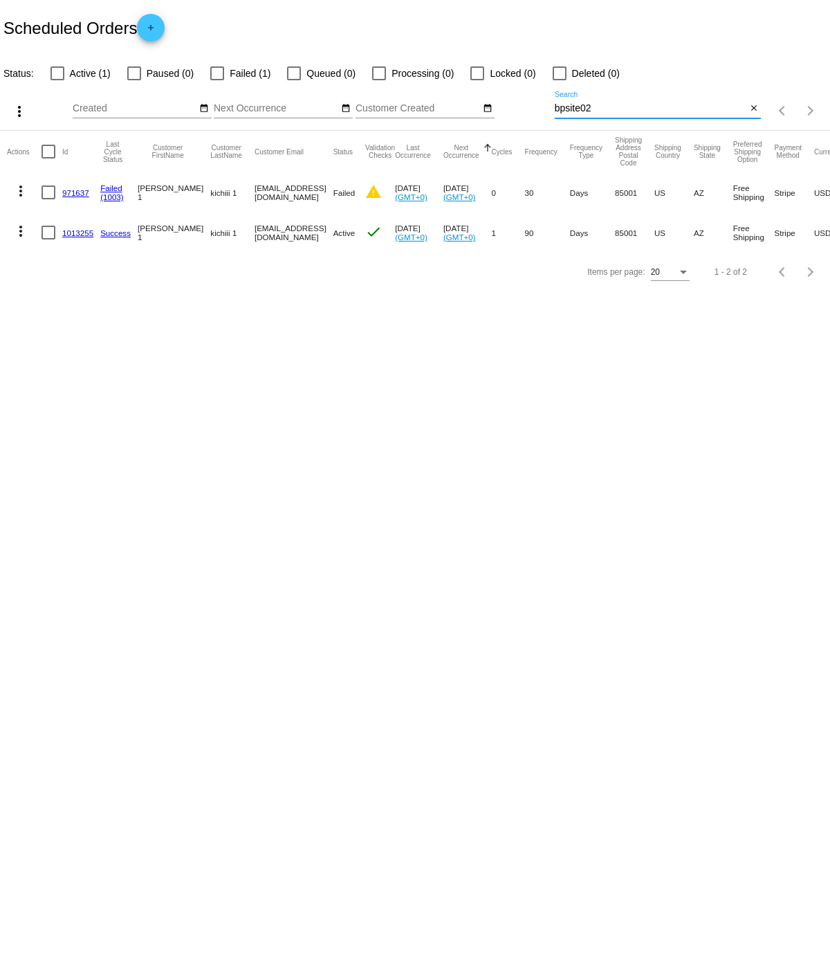
drag, startPoint x: 599, startPoint y: 104, endPoint x: 494, endPoint y: 98, distance: 104.7
click at [494, 98] on div "more_vert Aug Jan Feb Mar Apr 1" at bounding box center [415, 106] width 830 height 49
click at [644, 106] on input "bpsite02" at bounding box center [651, 108] width 192 height 11
drag, startPoint x: 621, startPoint y: 106, endPoint x: 388, endPoint y: 82, distance: 234.4
click at [388, 82] on div "more_vert Aug Jan Feb Mar Apr 1" at bounding box center [415, 106] width 830 height 49
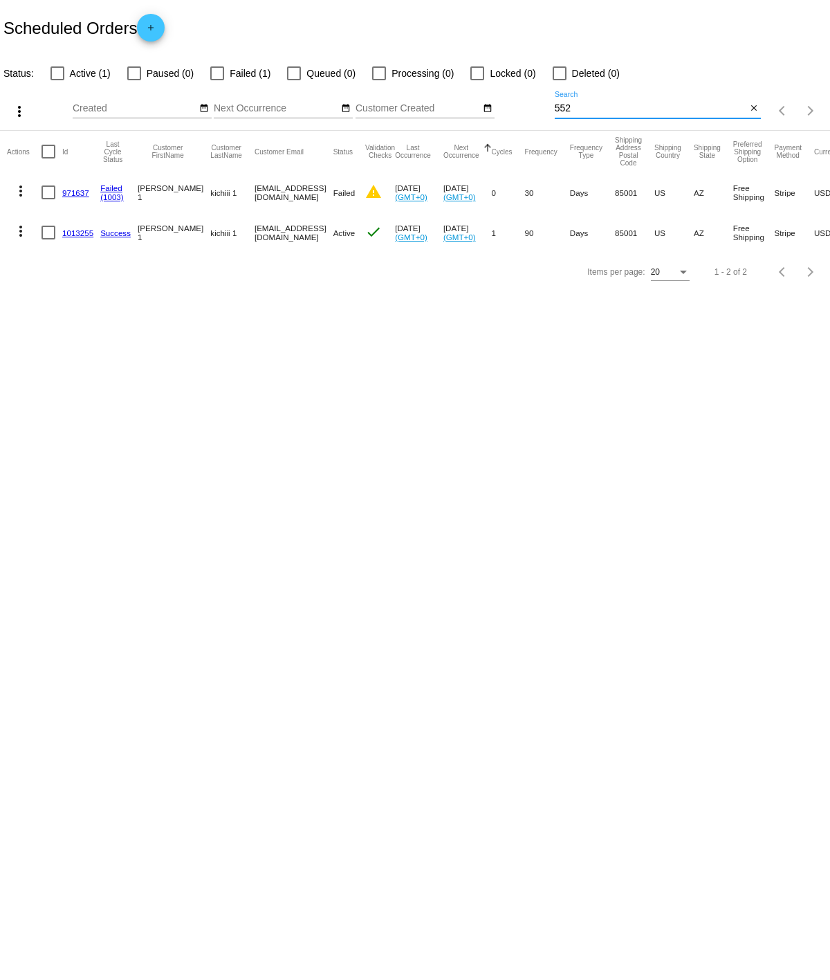
type input "552"
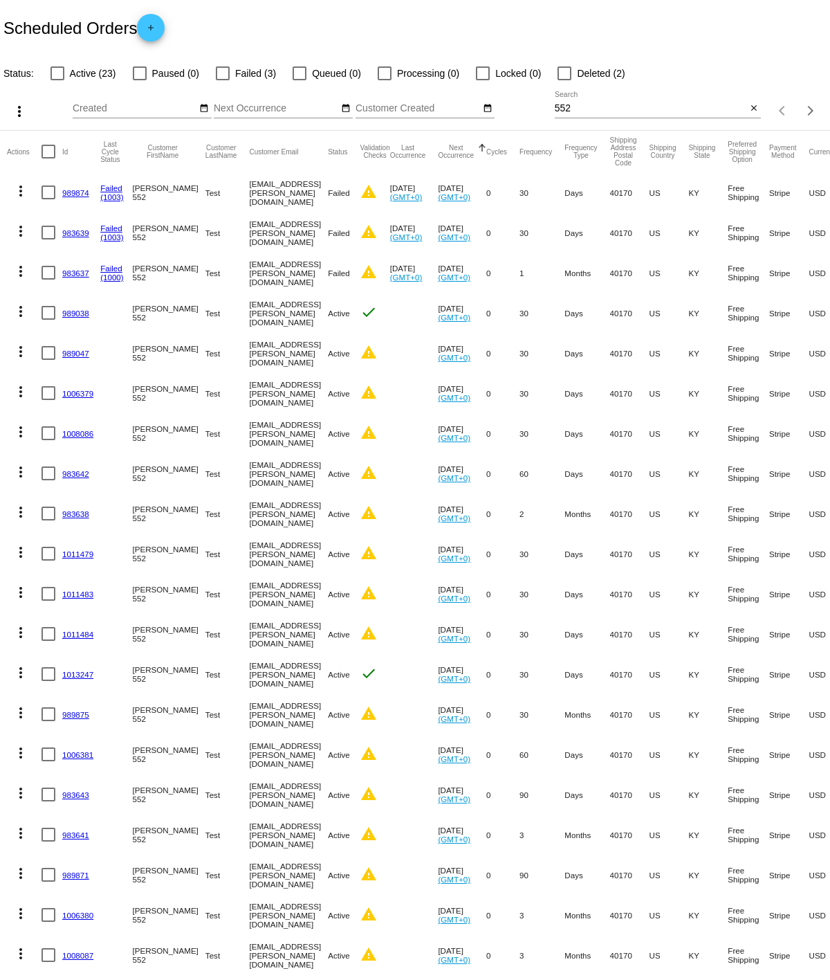
drag, startPoint x: 220, startPoint y: 189, endPoint x: 287, endPoint y: 190, distance: 67.1
click at [287, 190] on mat-cell "[EMAIL_ADDRESS][PERSON_NAME][DOMAIN_NAME]" at bounding box center [288, 192] width 79 height 40
click at [295, 195] on mat-cell "[EMAIL_ADDRESS][PERSON_NAME][DOMAIN_NAME]" at bounding box center [288, 192] width 79 height 40
click at [13, 189] on mat-icon "more_vert" at bounding box center [20, 191] width 17 height 17
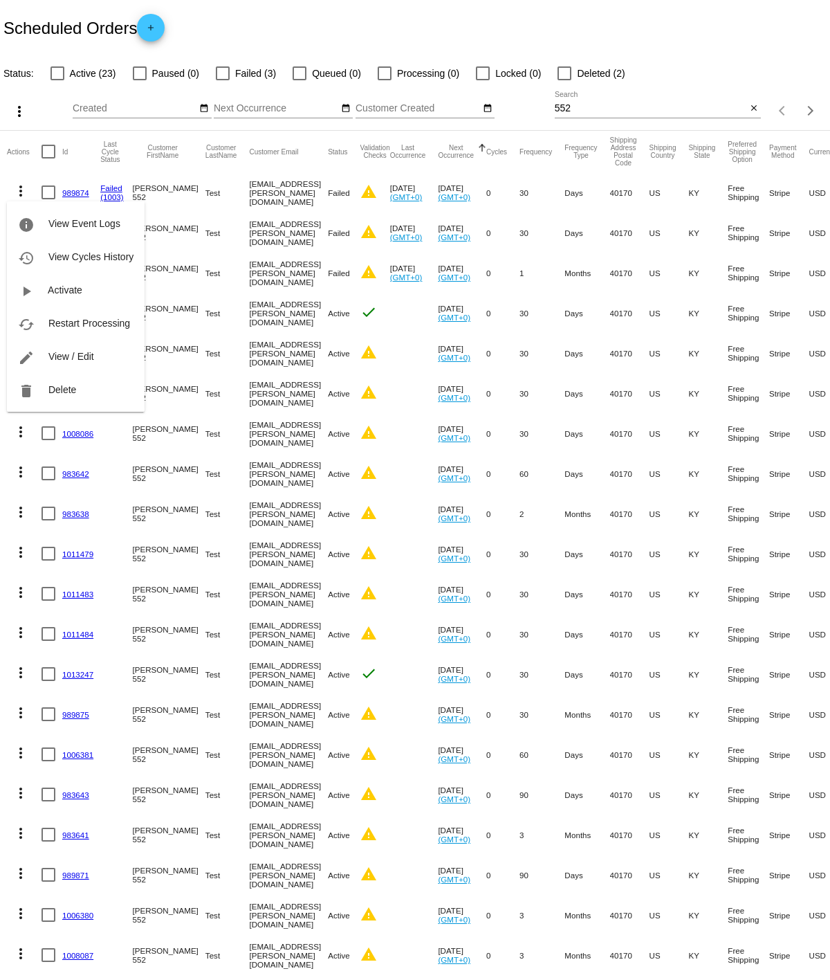
click at [390, 143] on div at bounding box center [415, 490] width 830 height 980
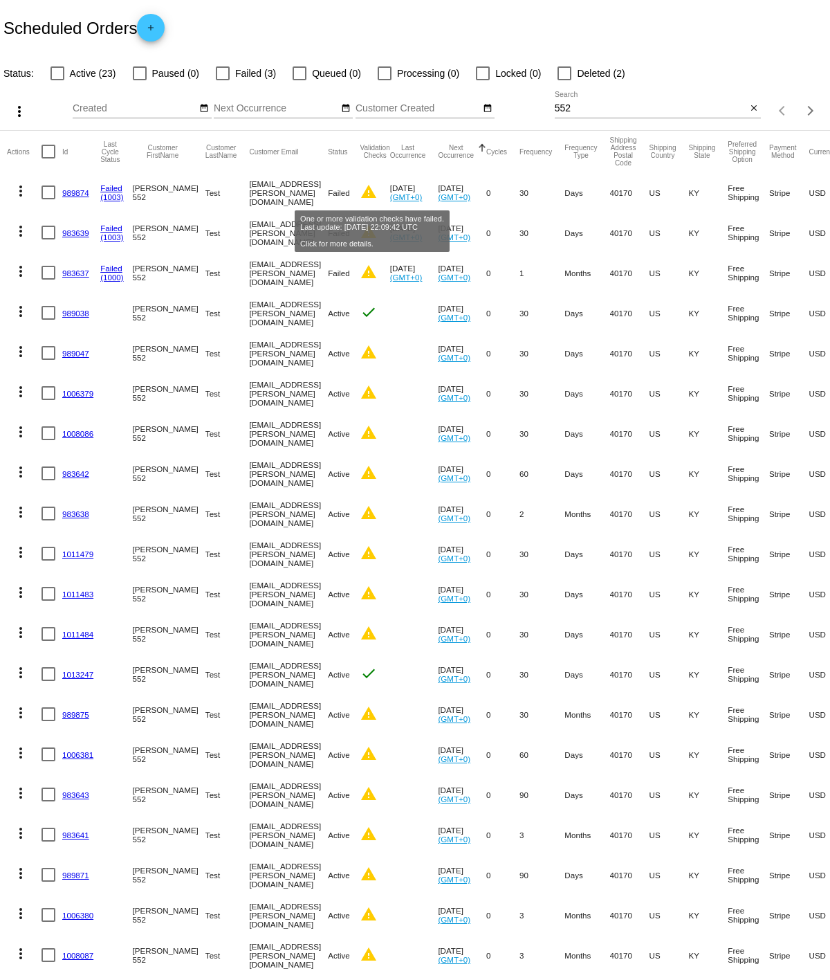
click at [376, 187] on mat-icon "warning" at bounding box center [369, 191] width 17 height 17
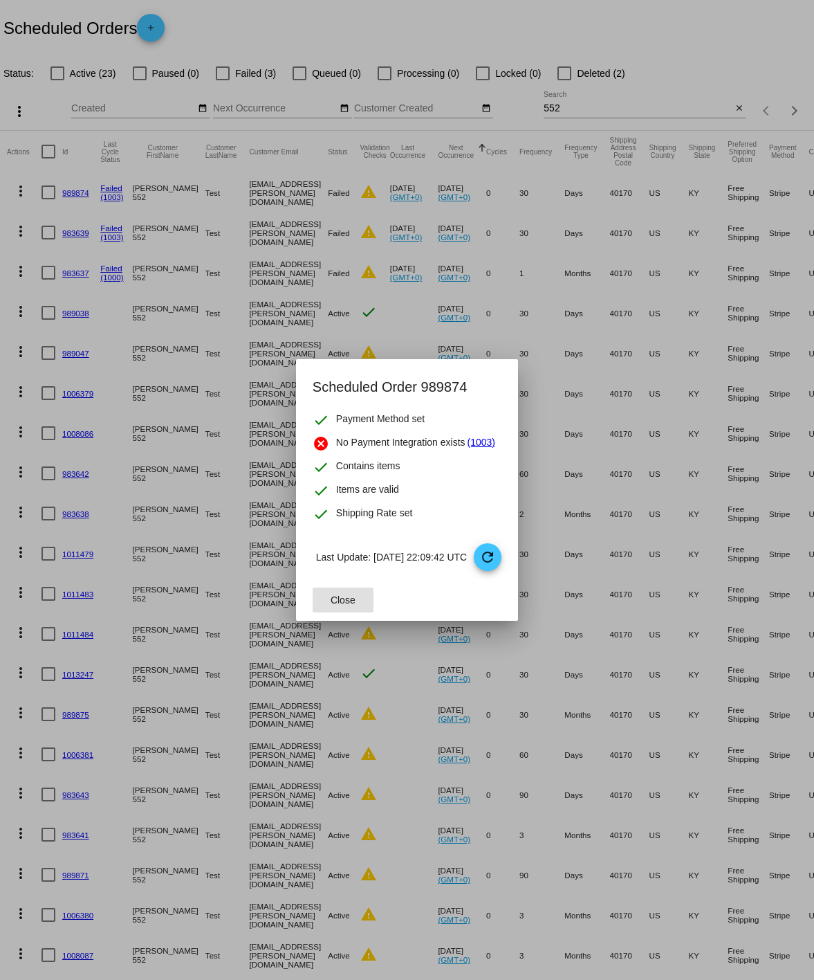
click at [347, 152] on div at bounding box center [407, 490] width 814 height 980
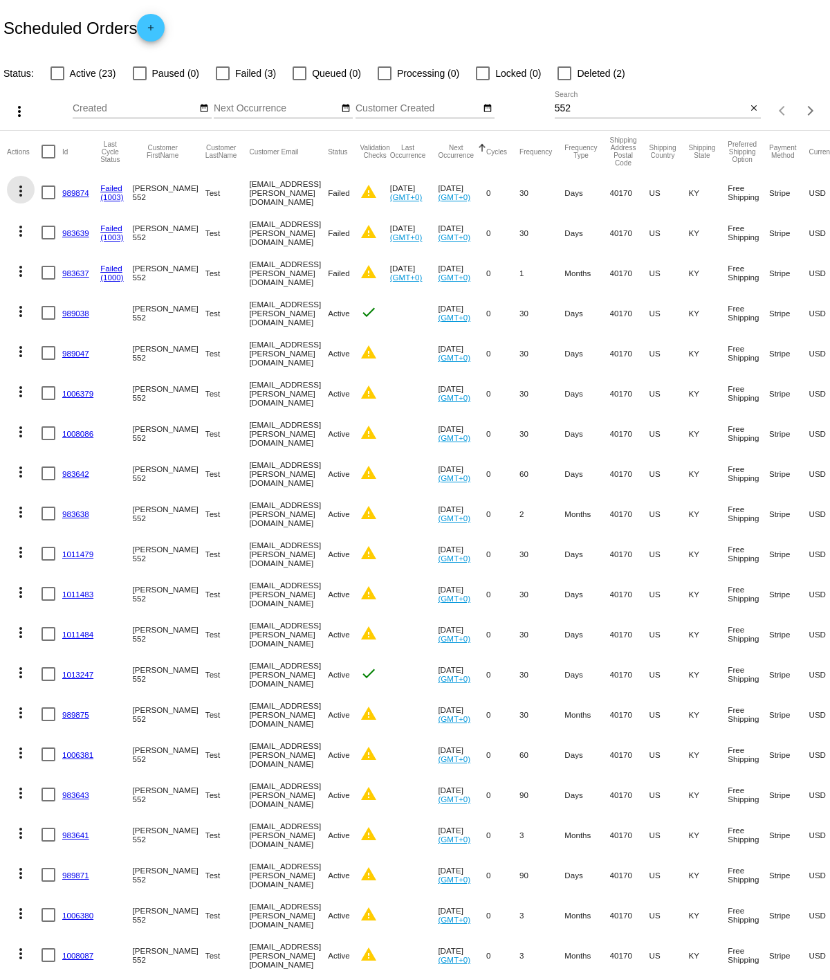
click at [19, 190] on mat-icon "more_vert" at bounding box center [20, 191] width 17 height 17
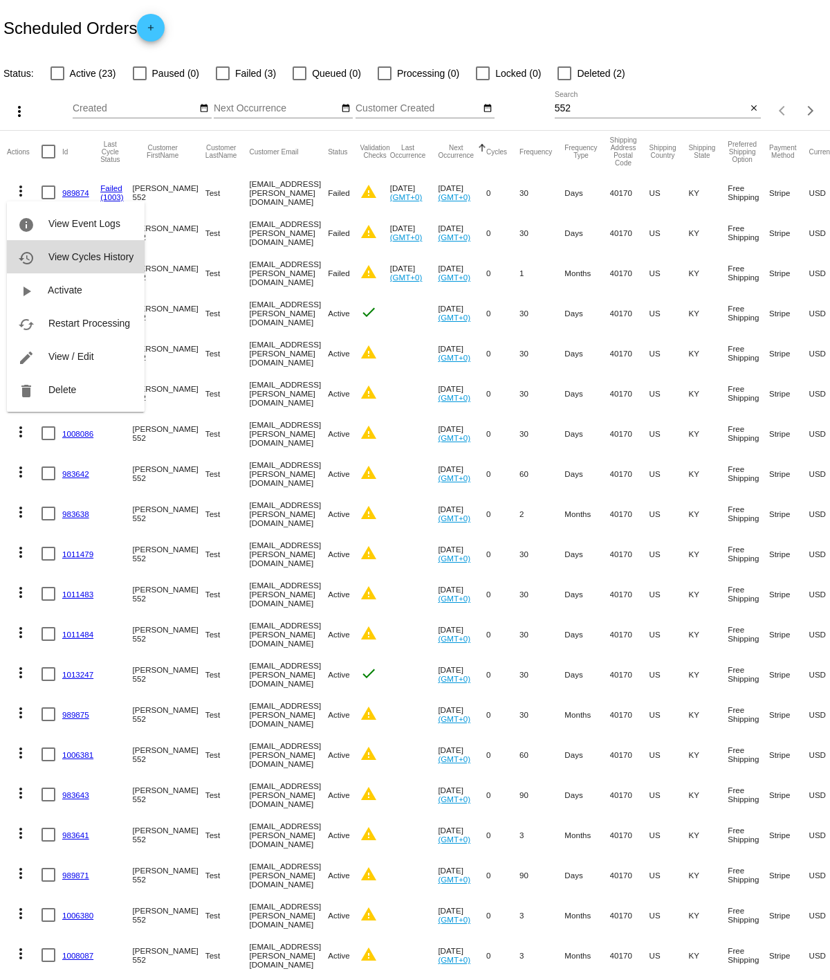
click at [84, 257] on span "View Cycles History" at bounding box center [90, 256] width 85 height 11
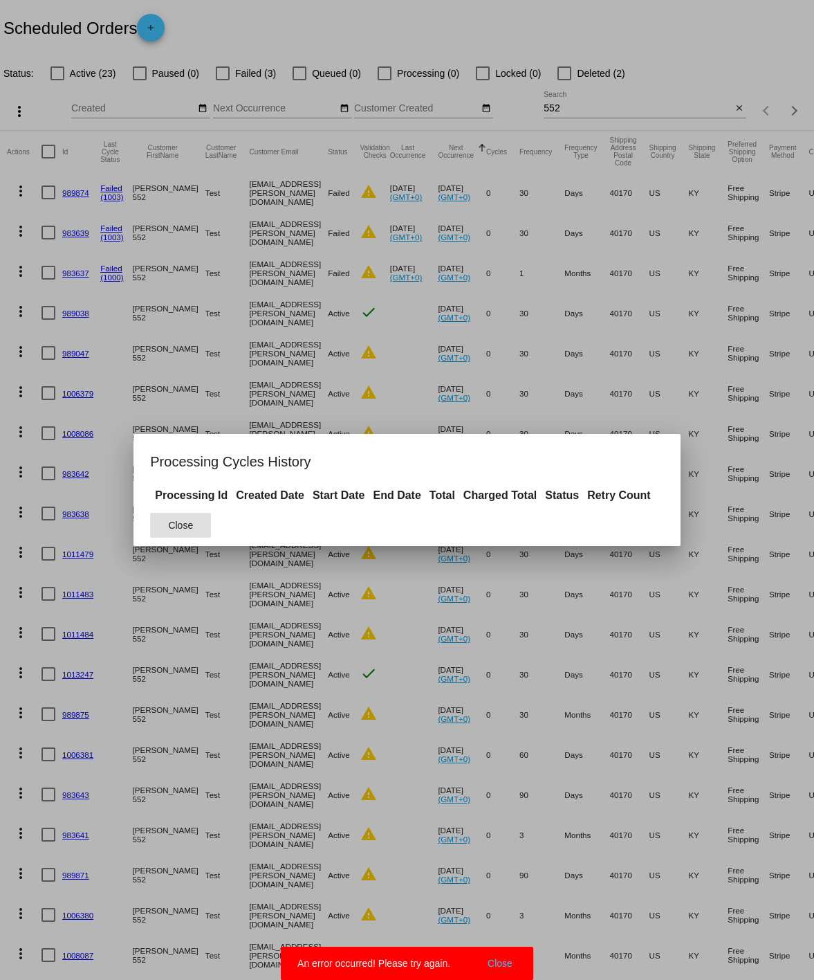
click at [203, 513] on button "Close" at bounding box center [180, 525] width 61 height 25
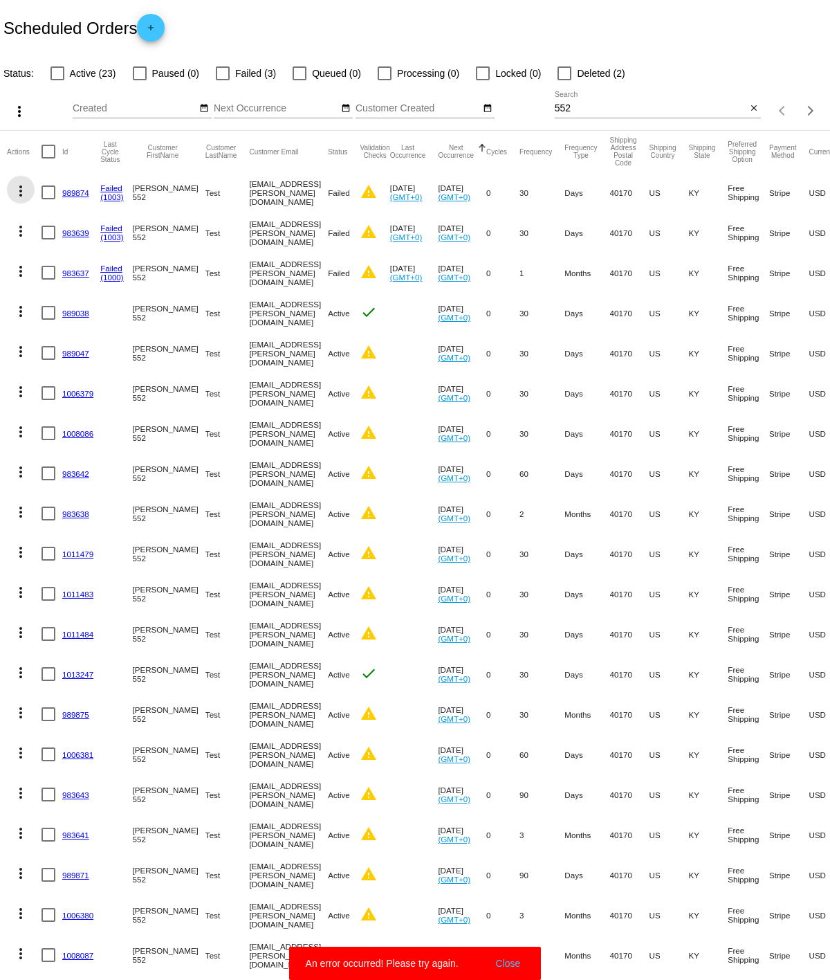
click at [24, 183] on mat-icon "more_vert" at bounding box center [20, 191] width 17 height 17
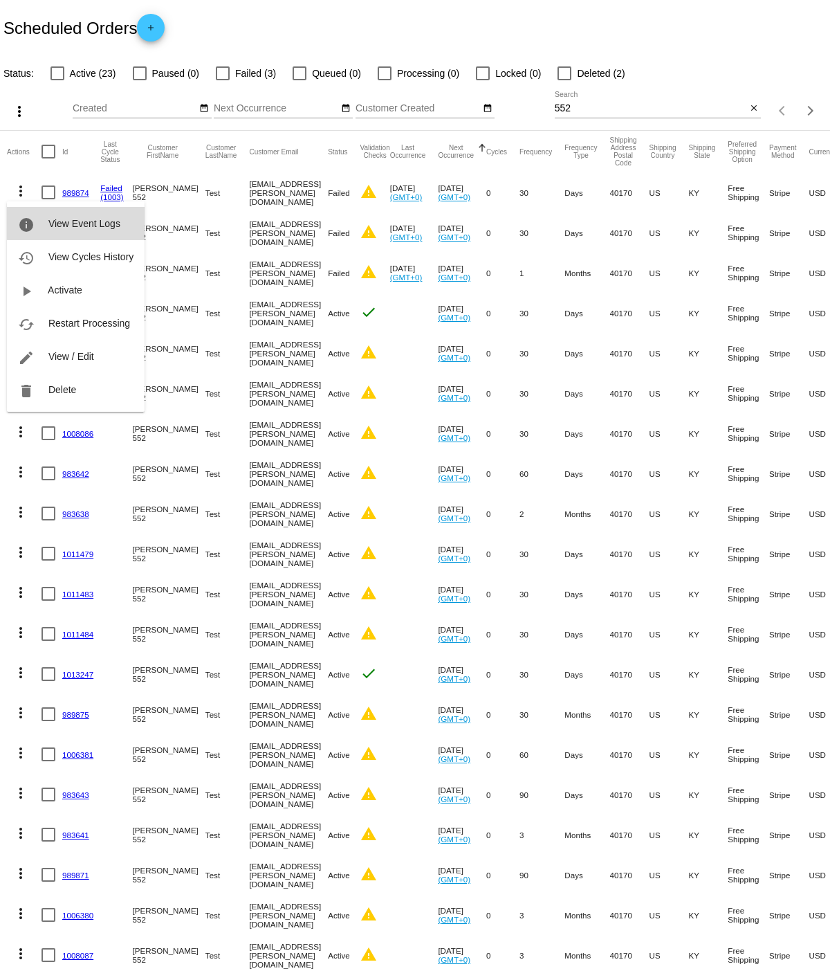
click at [110, 222] on span "View Event Logs" at bounding box center [84, 223] width 72 height 11
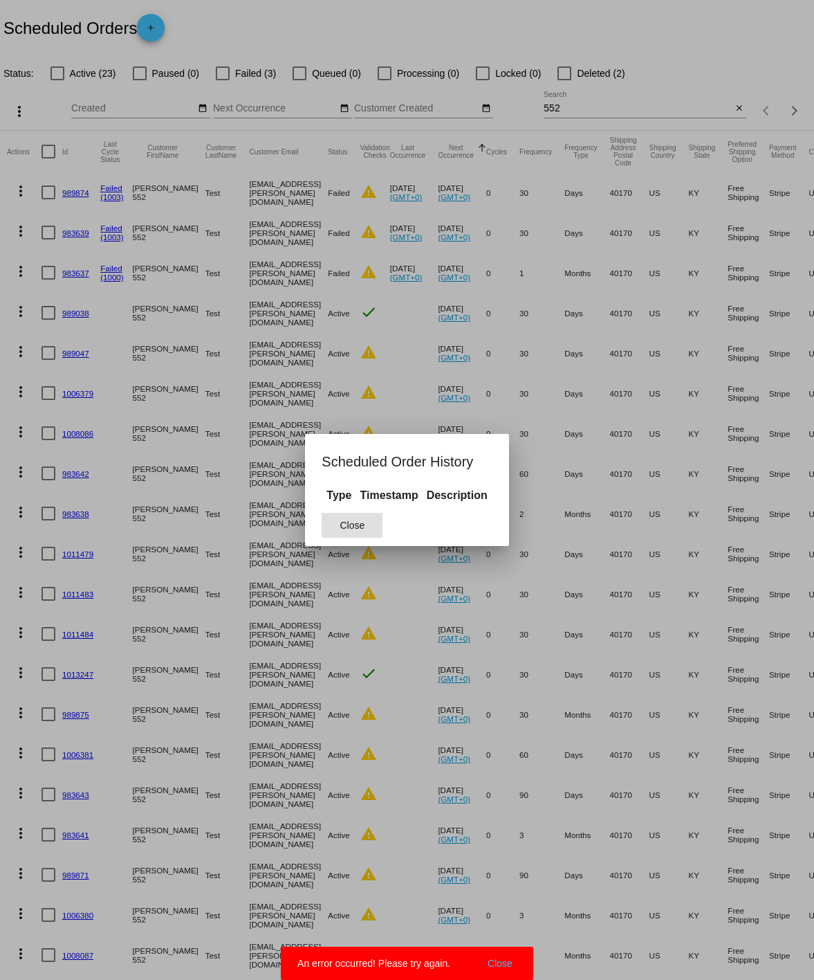
click at [339, 520] on button "Close" at bounding box center [352, 525] width 61 height 25
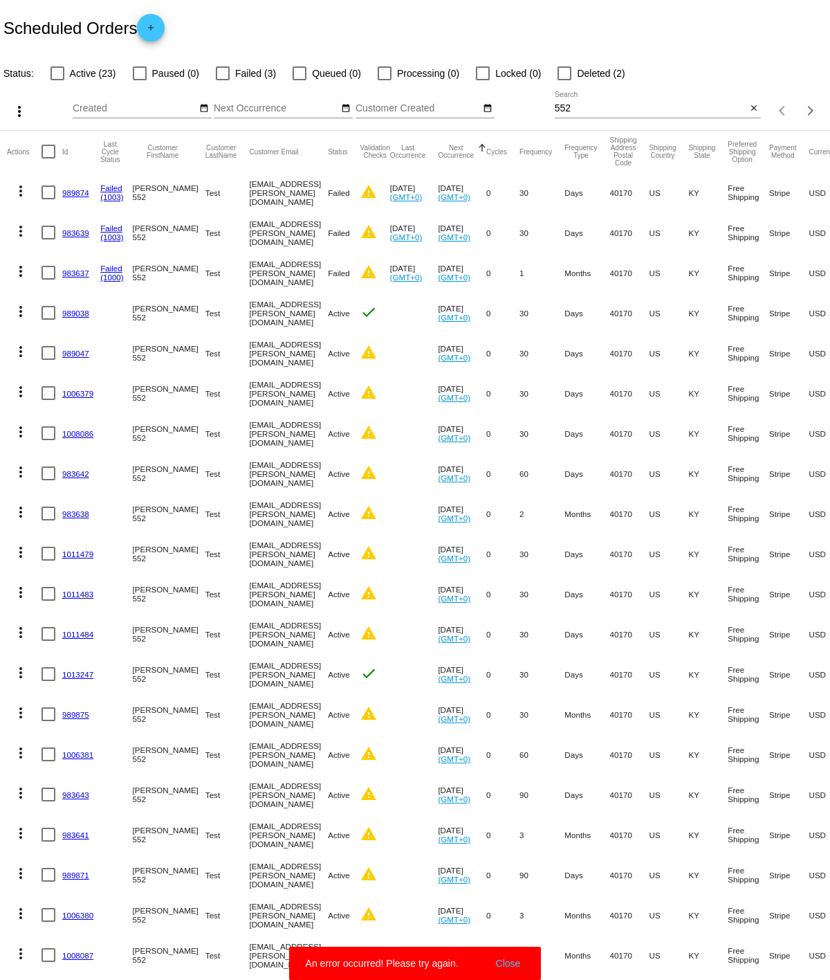
drag, startPoint x: 644, startPoint y: 219, endPoint x: 914, endPoint y: 349, distance: 300.5
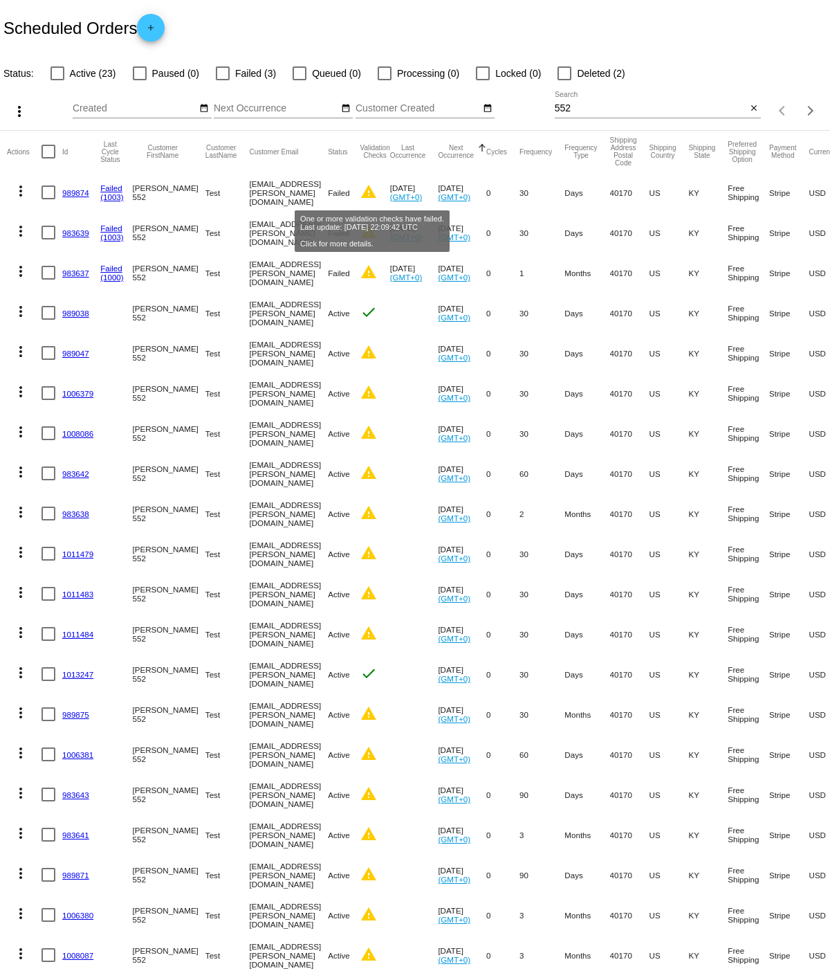
click at [372, 185] on mat-icon "warning" at bounding box center [369, 191] width 17 height 17
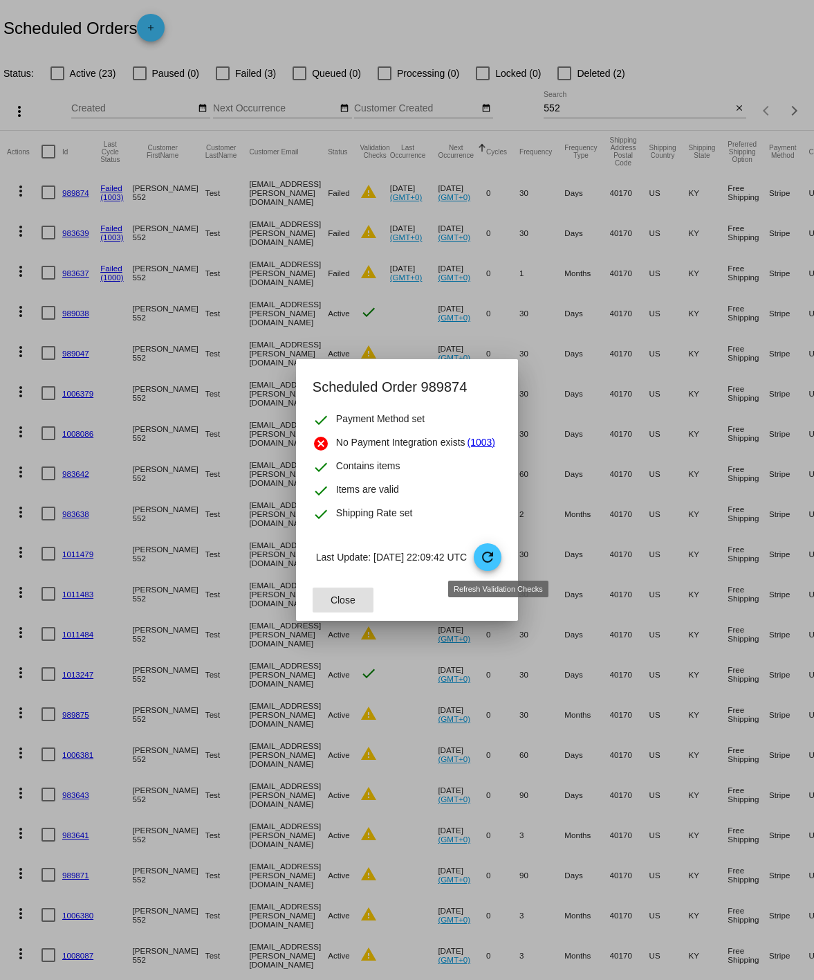
click at [490, 555] on mat-icon "refresh" at bounding box center [488, 557] width 17 height 17
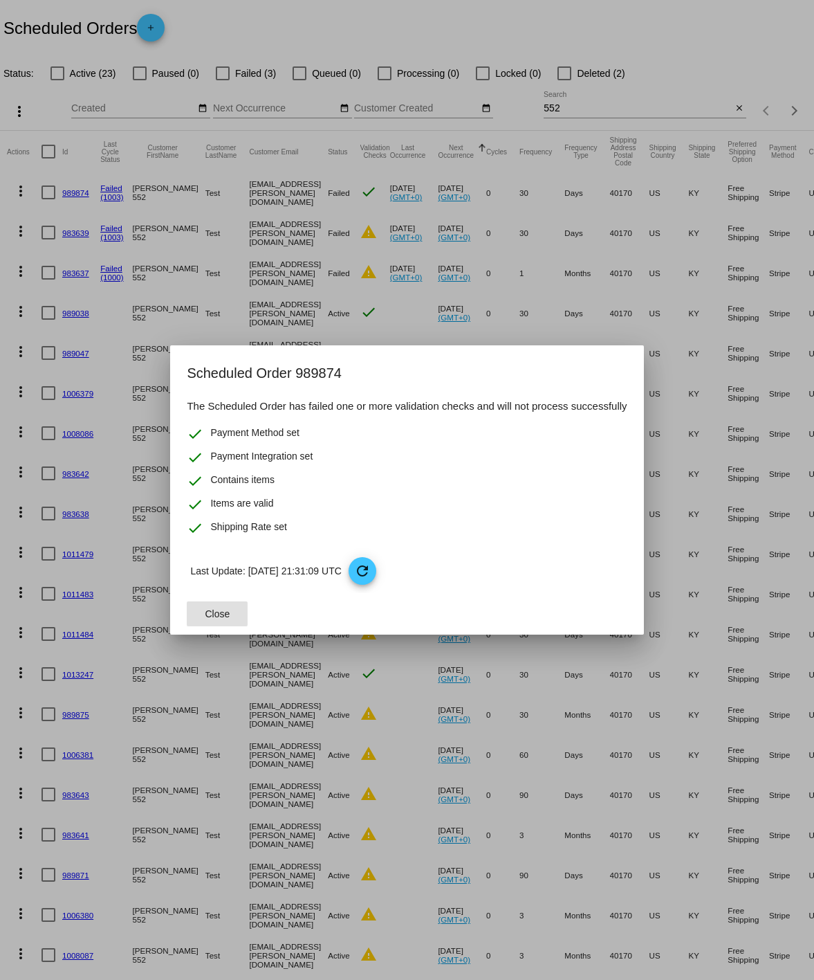
click at [216, 609] on span "Close" at bounding box center [218, 613] width 25 height 11
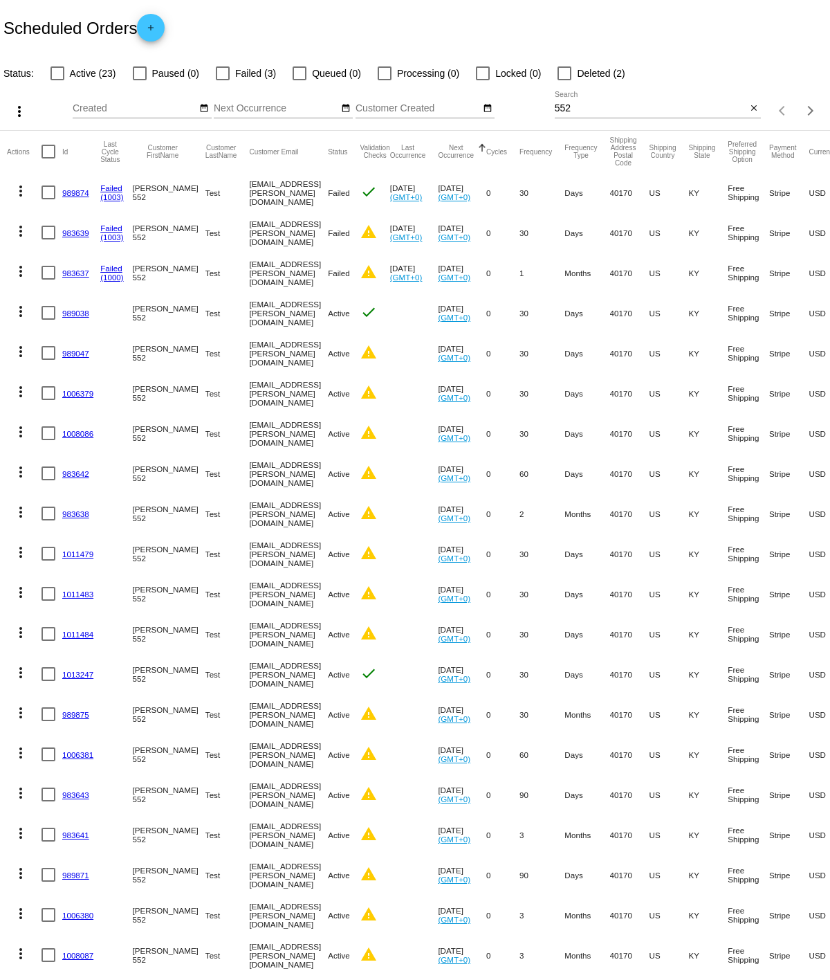
click at [336, 190] on span "Failed" at bounding box center [339, 192] width 22 height 9
click at [104, 187] on link "Failed" at bounding box center [111, 187] width 22 height 9
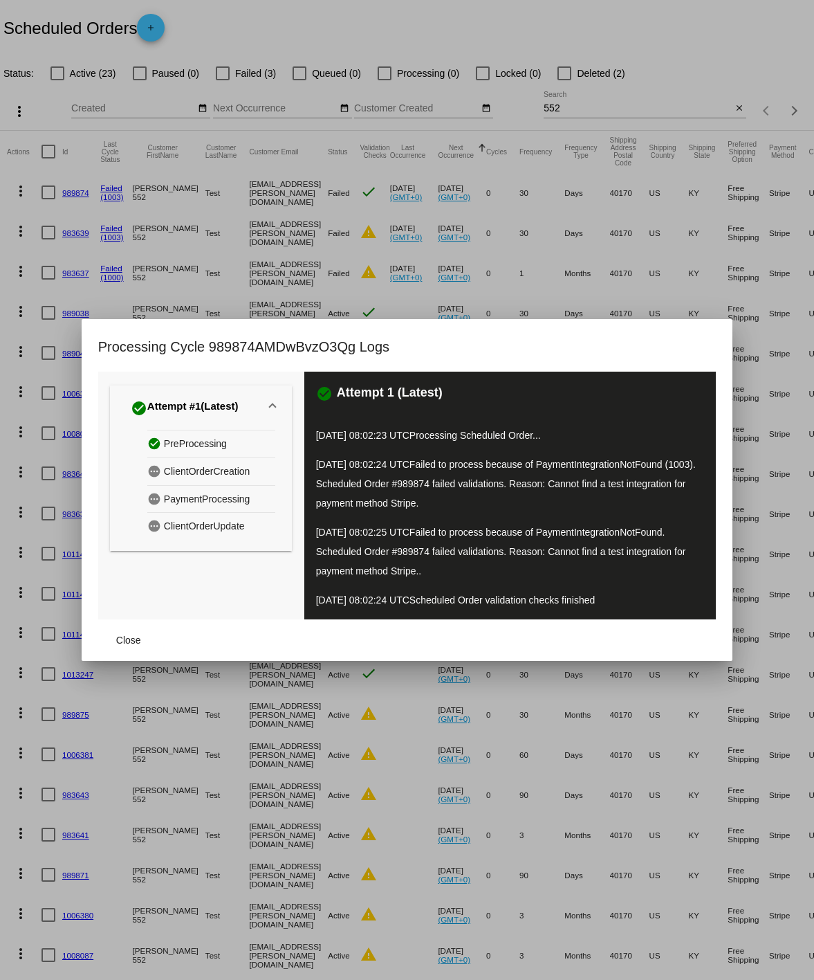
click at [230, 204] on div at bounding box center [407, 490] width 814 height 980
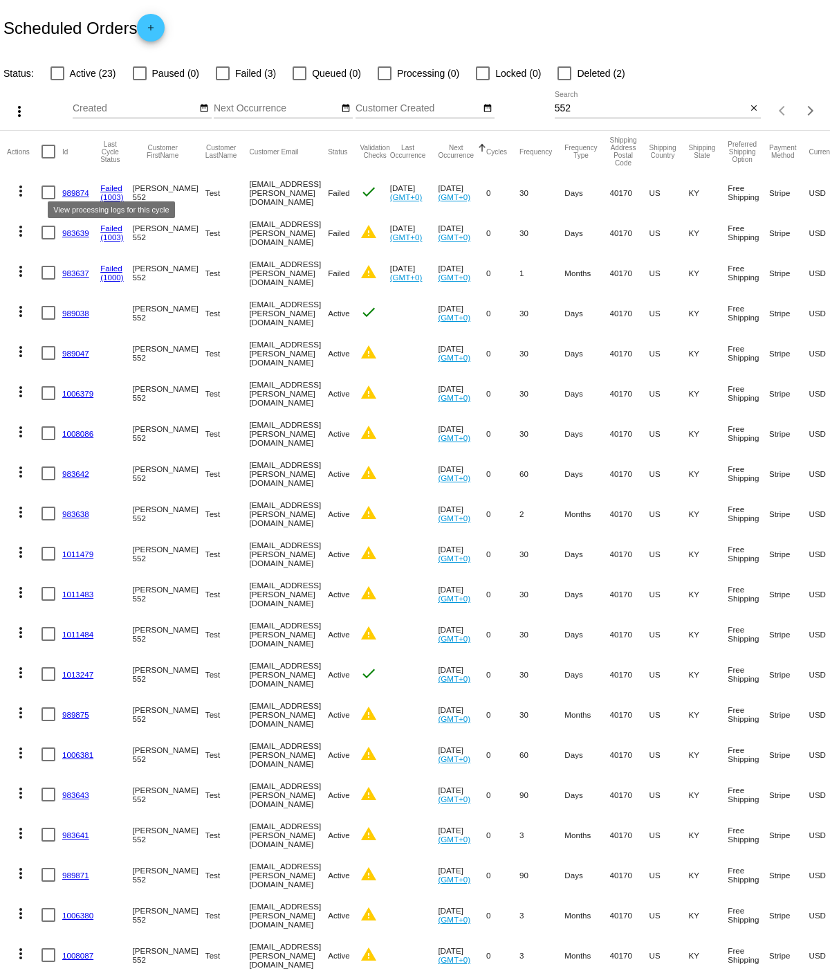
click at [114, 187] on link "Failed" at bounding box center [111, 187] width 22 height 9
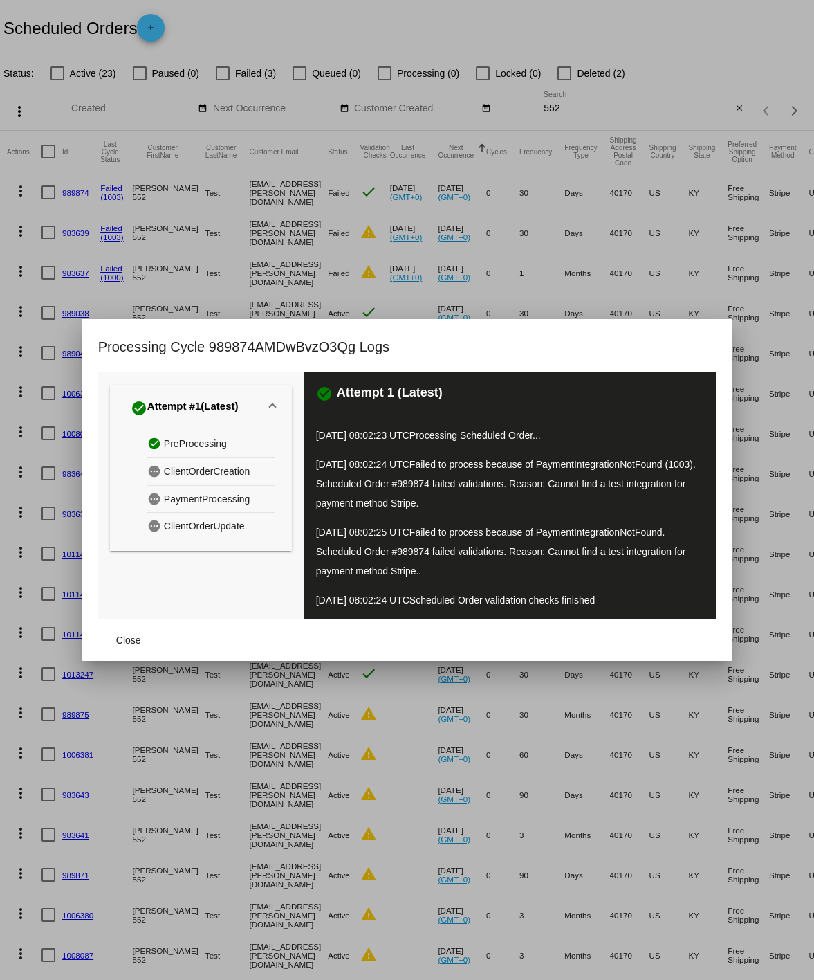
click at [228, 216] on div at bounding box center [407, 490] width 814 height 980
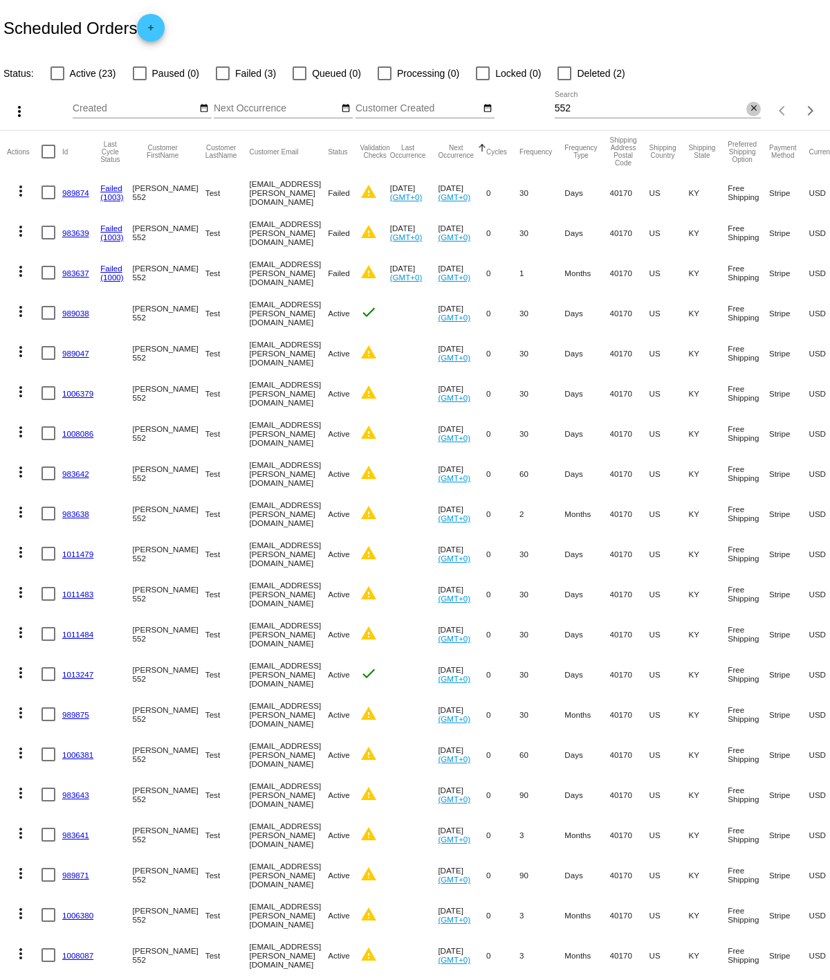
click at [747, 111] on button "close" at bounding box center [754, 109] width 15 height 15
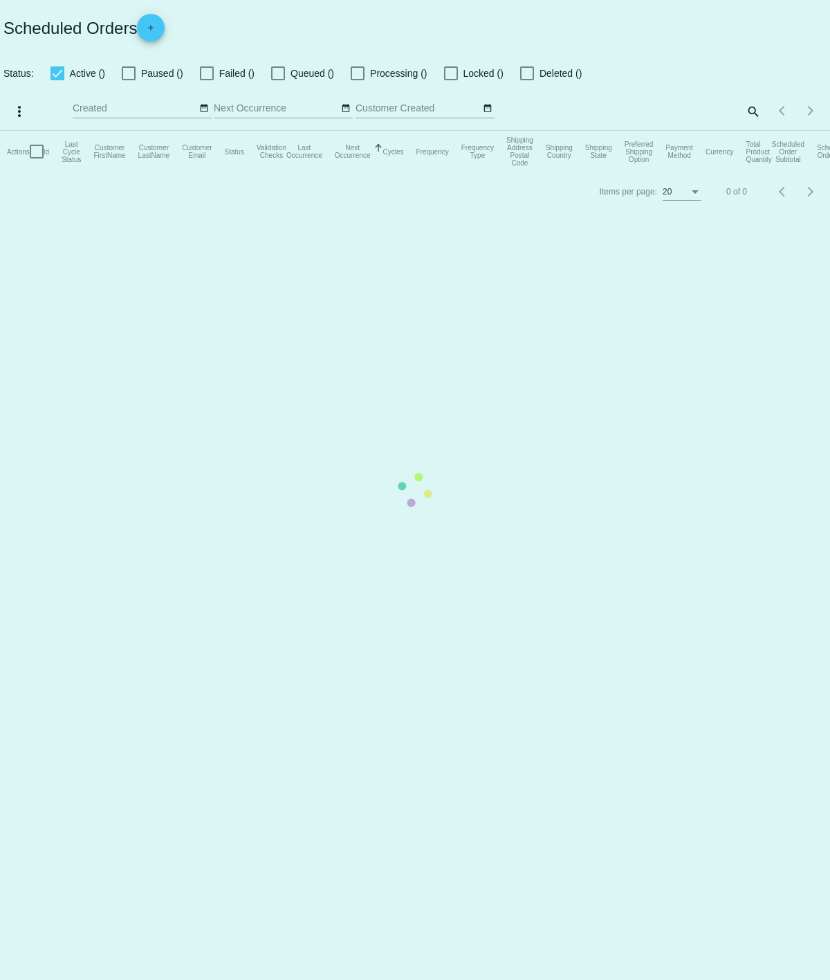
click at [746, 131] on mat-table "Actions Id Last Cycle Status Customer FirstName Customer LastName Customer Emai…" at bounding box center [415, 152] width 830 height 42
click at [403, 172] on mat-table "Actions Id Last Cycle Status Customer FirstName Customer LastName Customer Emai…" at bounding box center [415, 152] width 830 height 42
checkbox input "false"
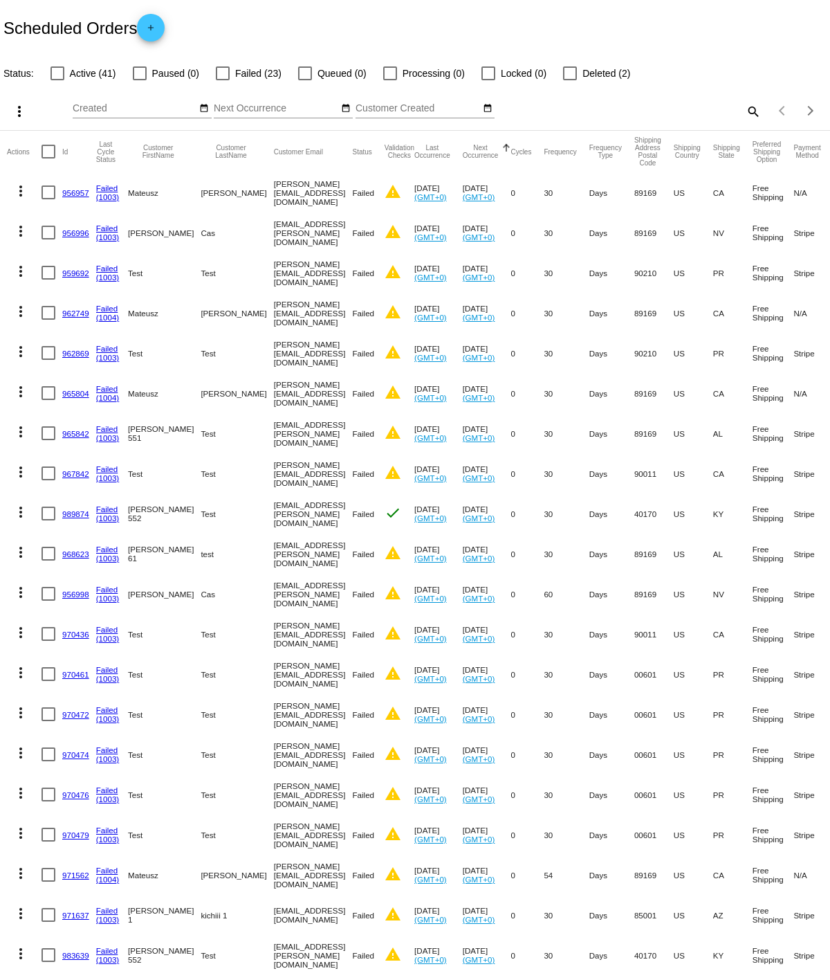
click at [745, 114] on mat-icon "search" at bounding box center [753, 110] width 17 height 21
click at [567, 98] on div "Search" at bounding box center [658, 104] width 207 height 27
click at [567, 106] on input "Search" at bounding box center [658, 108] width 207 height 11
type input "552"
